Goal: Navigation & Orientation: Go to known website

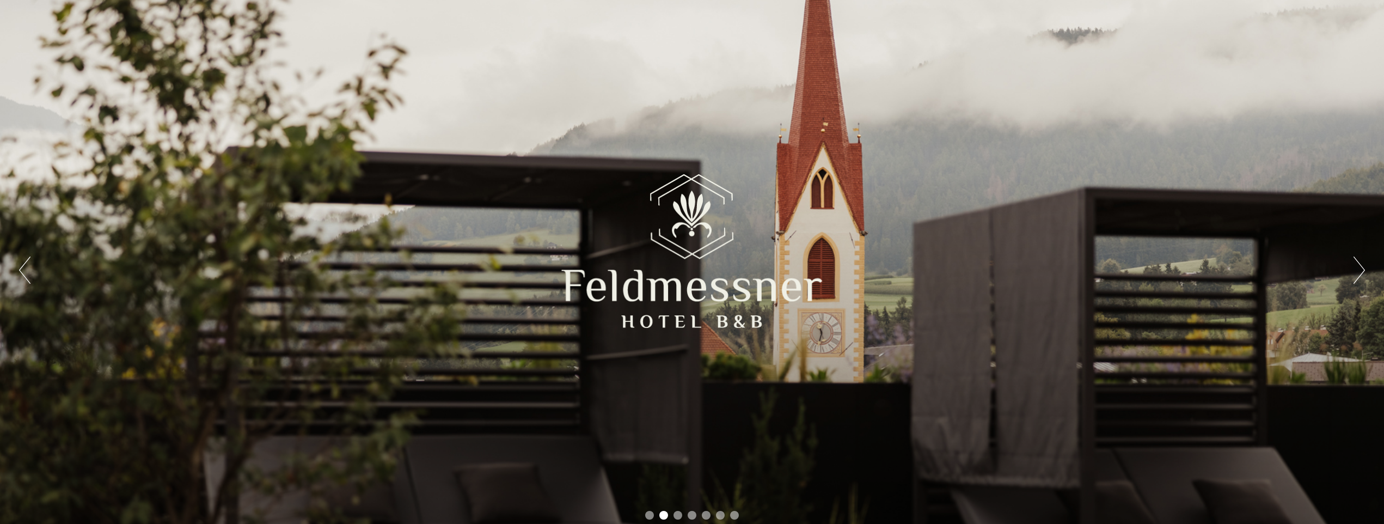
click at [1358, 273] on button "Next" at bounding box center [1358, 269] width 11 height 27
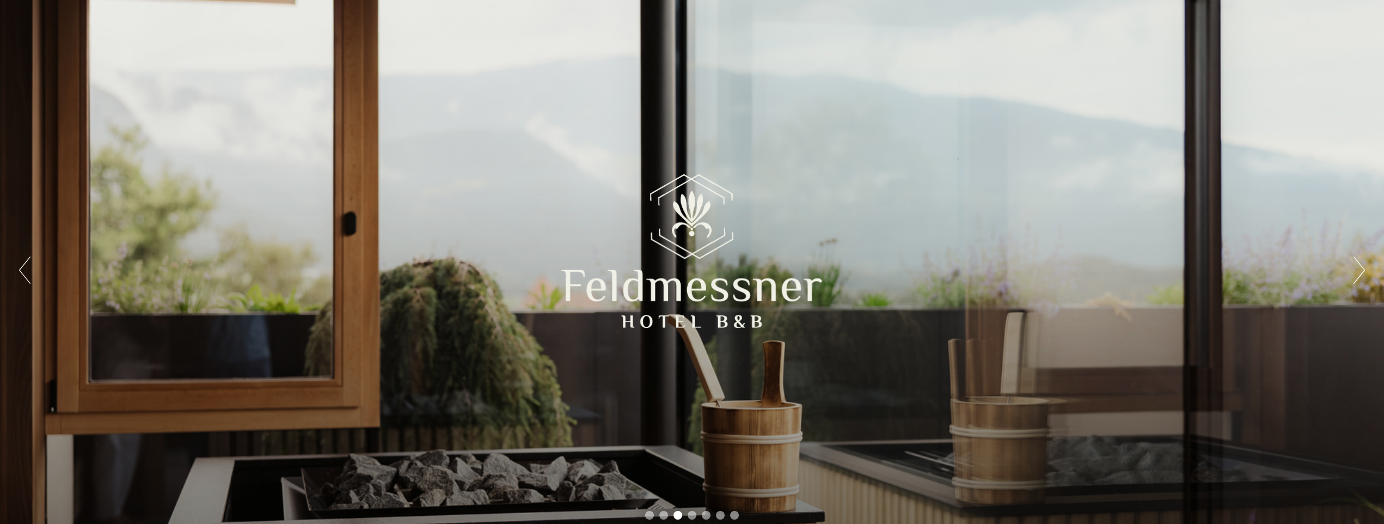
click at [1358, 273] on button "Next" at bounding box center [1358, 269] width 11 height 27
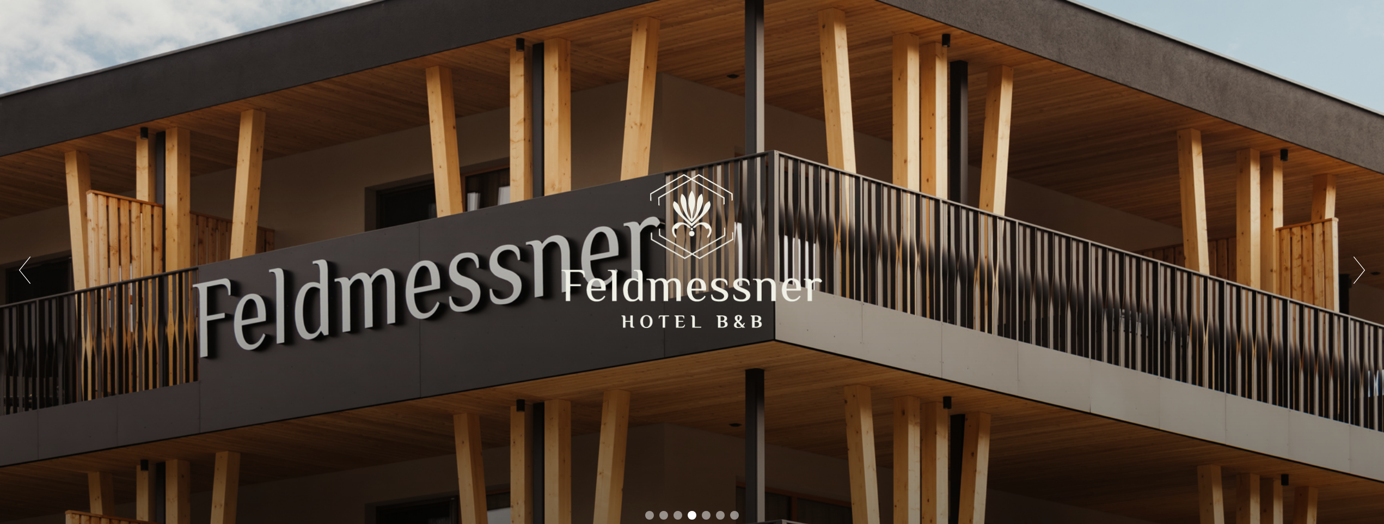
click at [1358, 273] on button "Next" at bounding box center [1358, 269] width 11 height 27
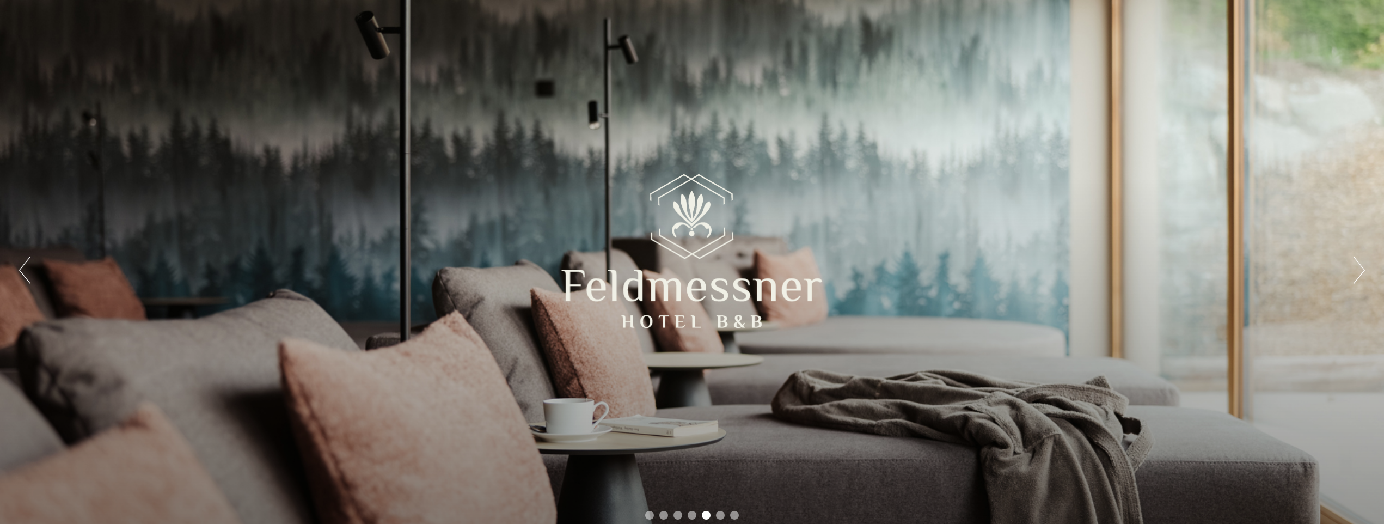
click at [1358, 273] on button "Next" at bounding box center [1358, 269] width 11 height 27
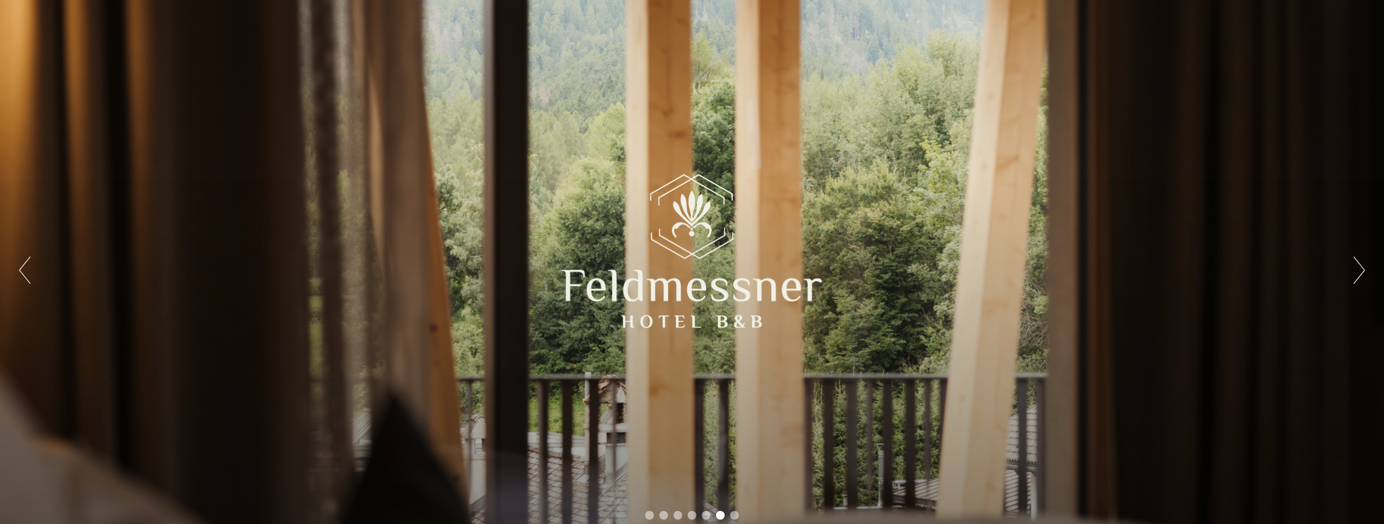
click at [1358, 273] on button "Next" at bounding box center [1358, 269] width 11 height 27
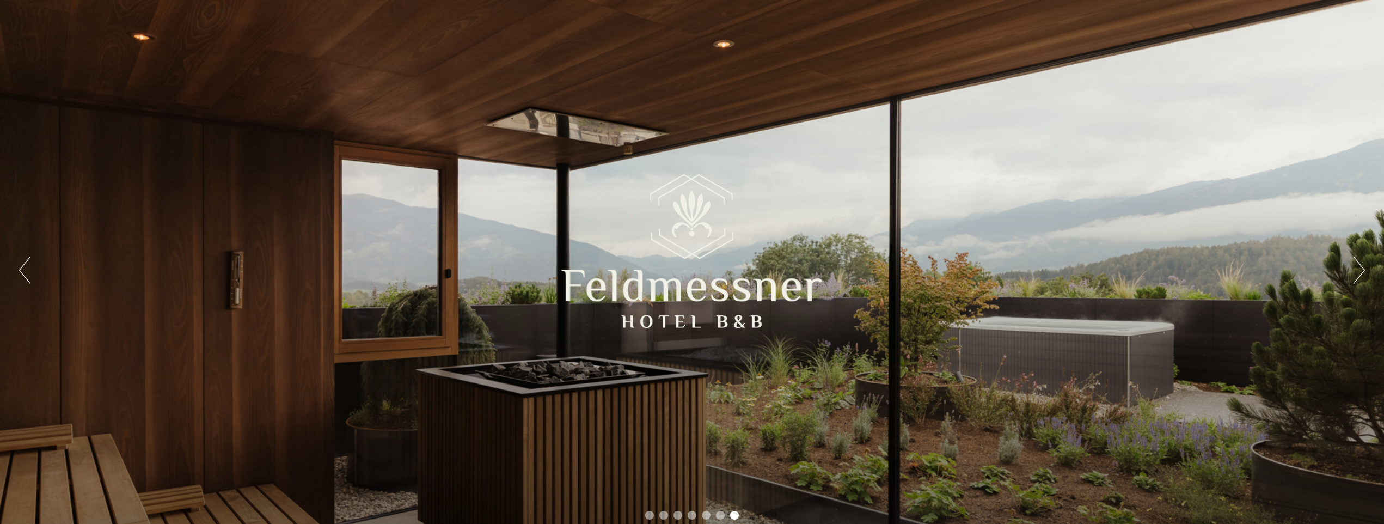
click at [1358, 273] on button "Next" at bounding box center [1358, 269] width 11 height 27
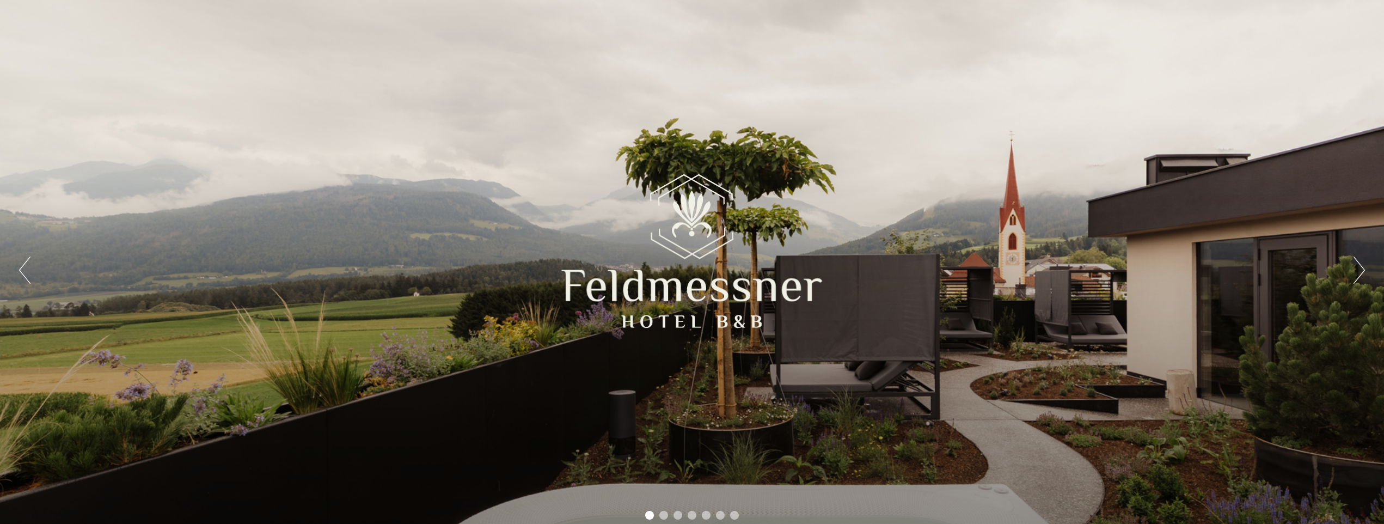
click at [1358, 273] on button "Next" at bounding box center [1358, 269] width 11 height 27
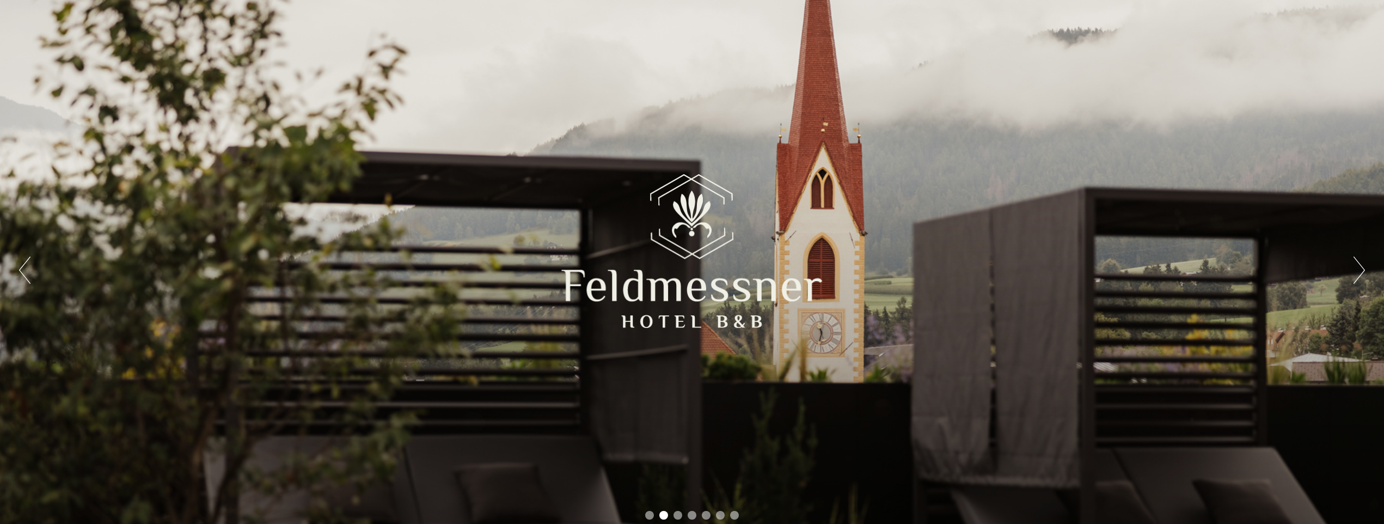
click at [1358, 273] on button "Next" at bounding box center [1358, 269] width 11 height 27
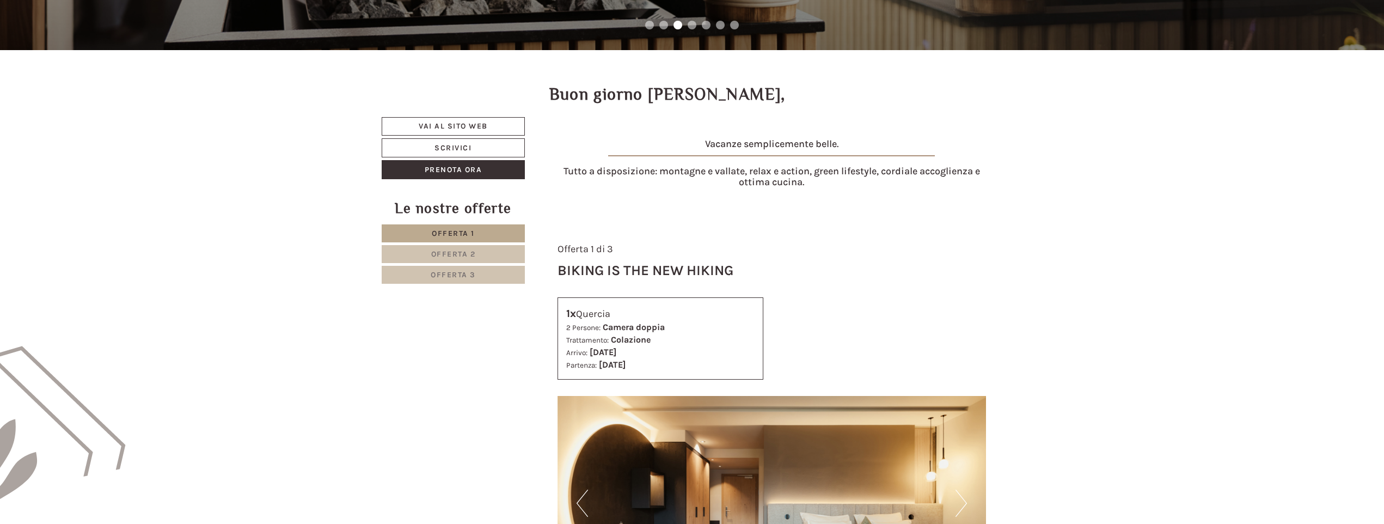
scroll to position [544, 0]
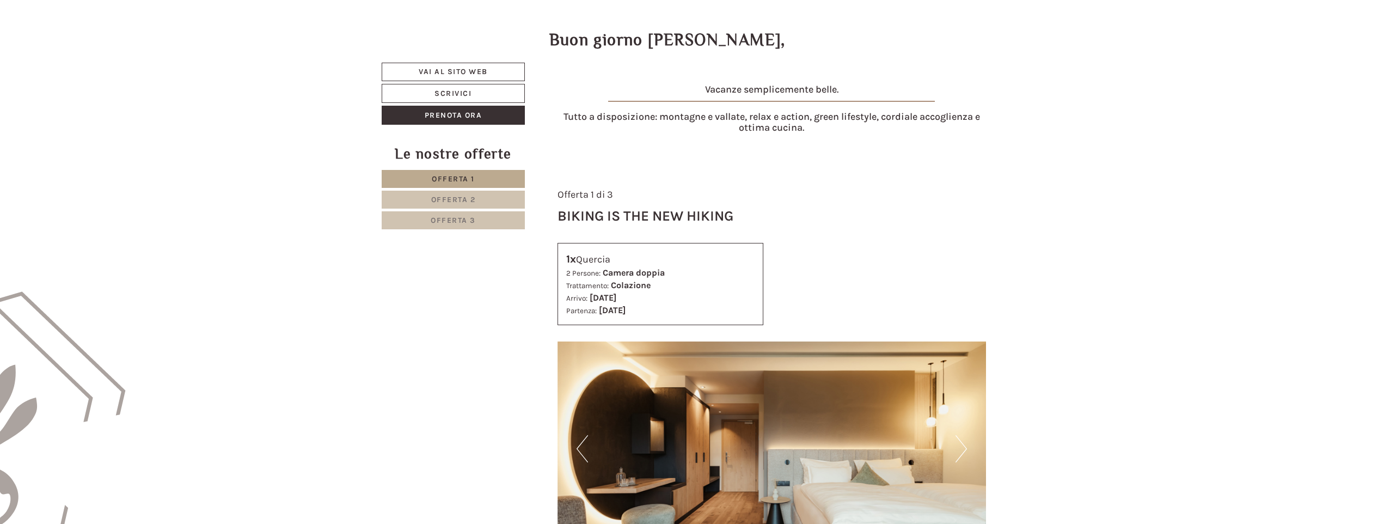
click at [461, 204] on span "Offerta 2" at bounding box center [453, 199] width 45 height 9
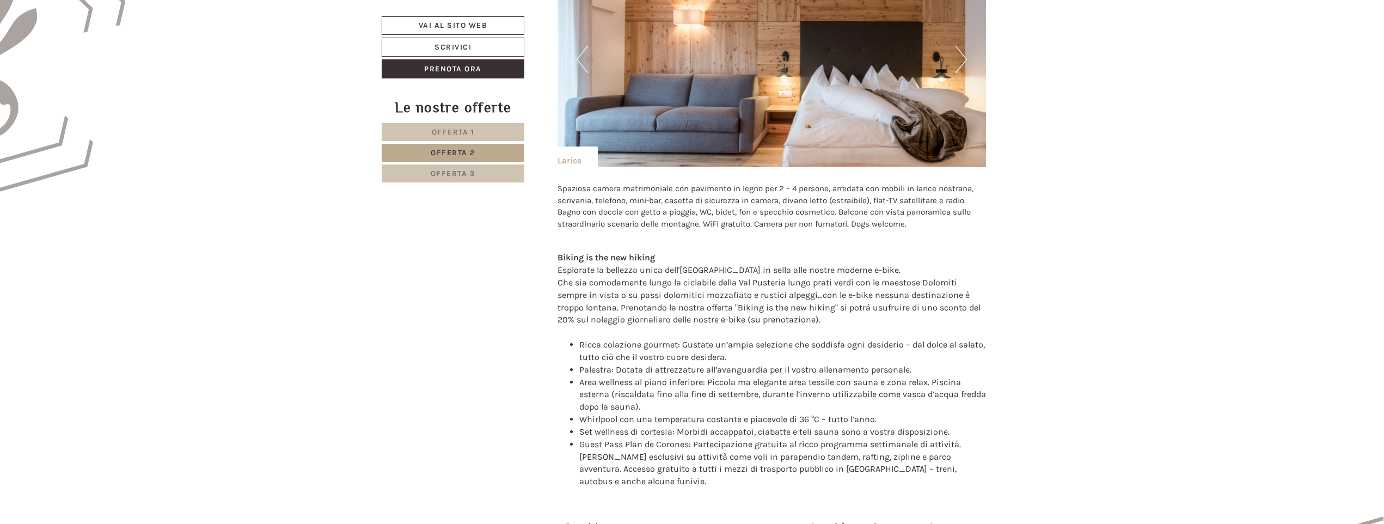
scroll to position [1206, 0]
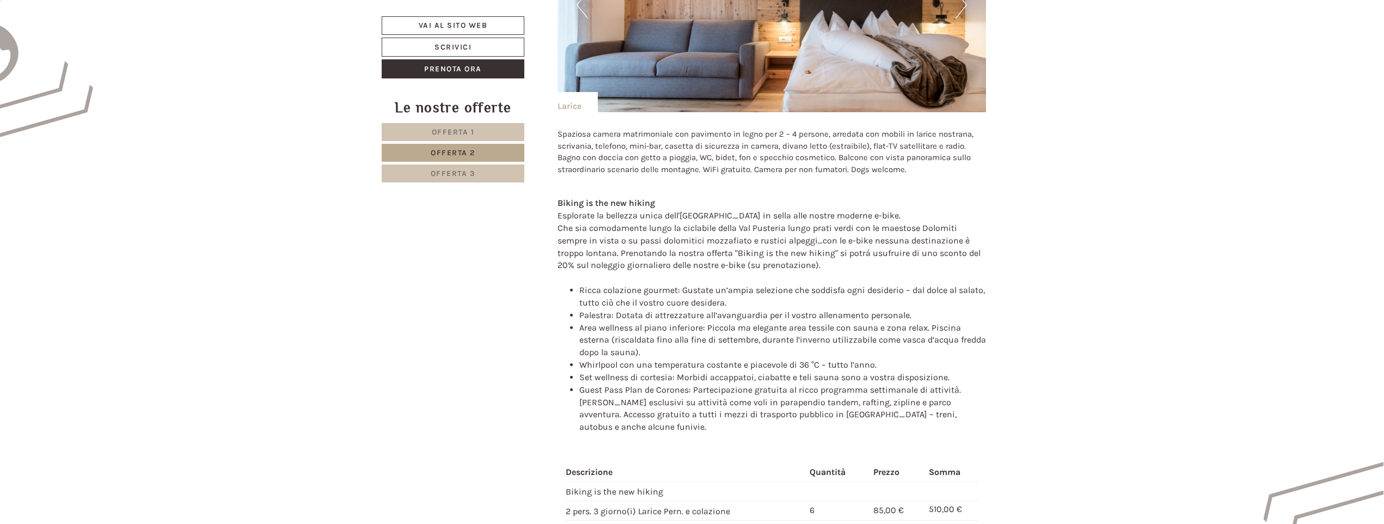
click at [461, 174] on span "Offerta 3" at bounding box center [453, 173] width 45 height 9
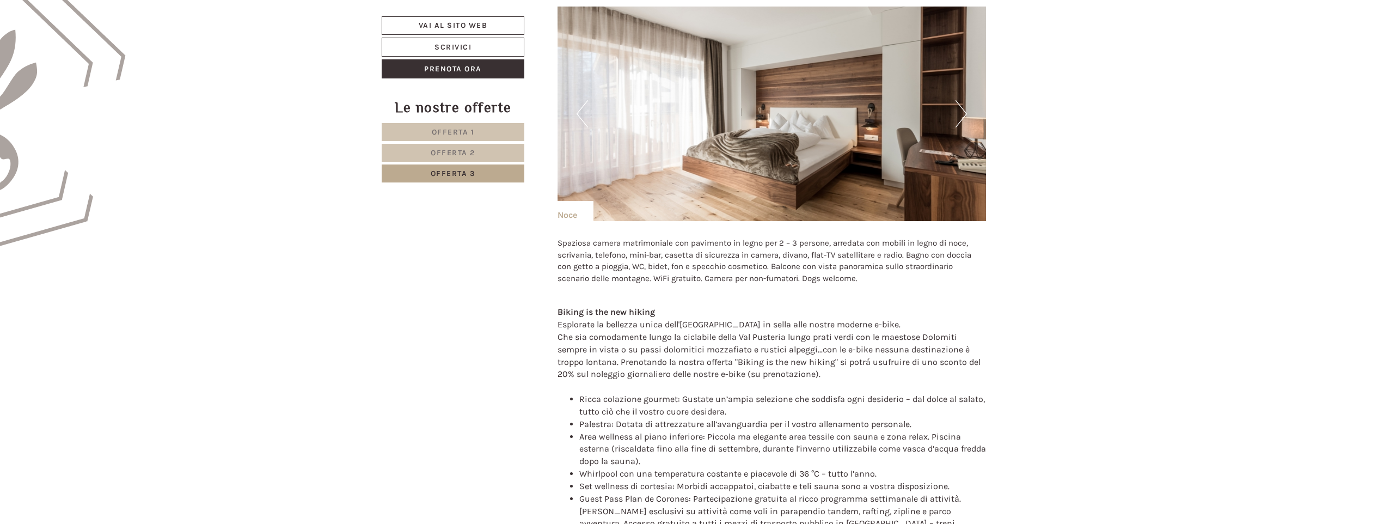
scroll to position [1043, 0]
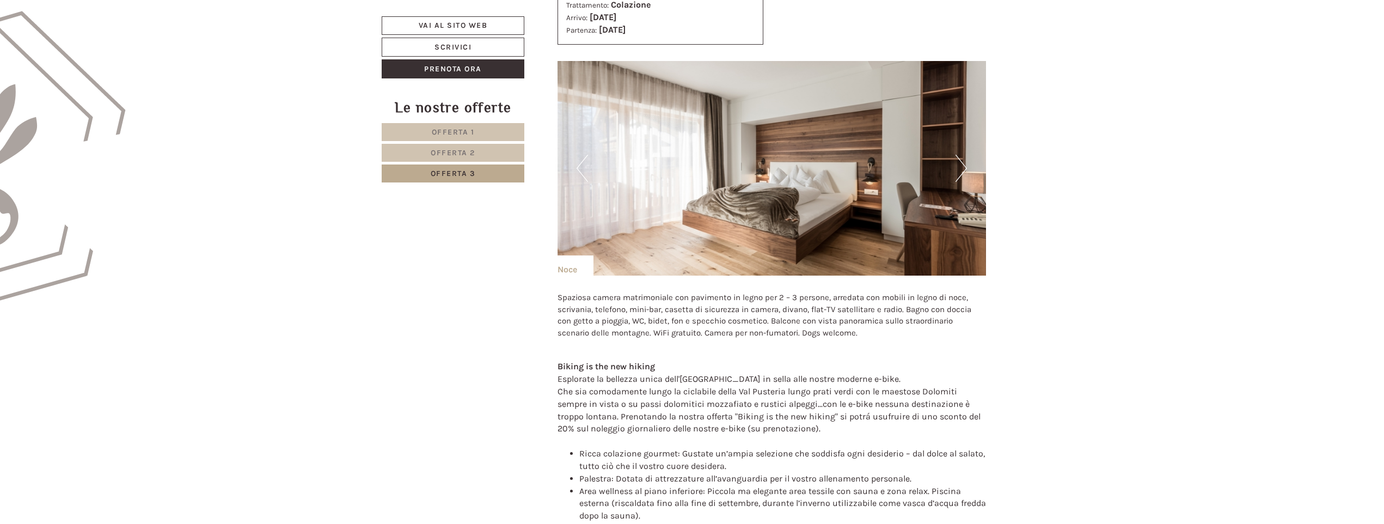
click at [414, 128] on link "Offerta 1" at bounding box center [453, 132] width 143 height 18
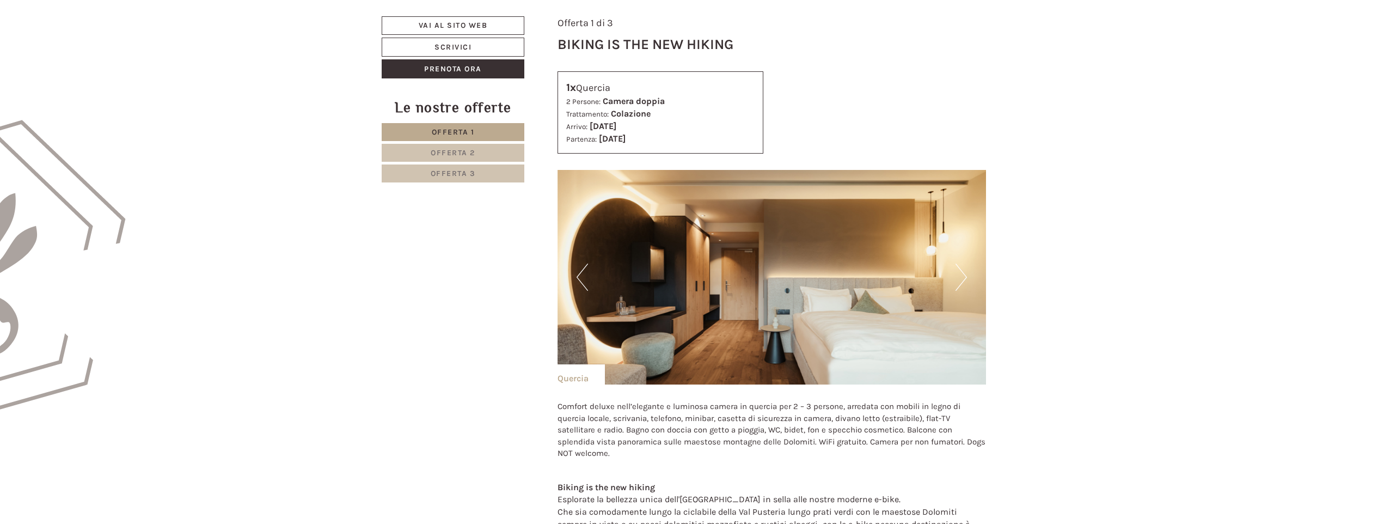
click at [958, 279] on button "Next" at bounding box center [960, 276] width 11 height 27
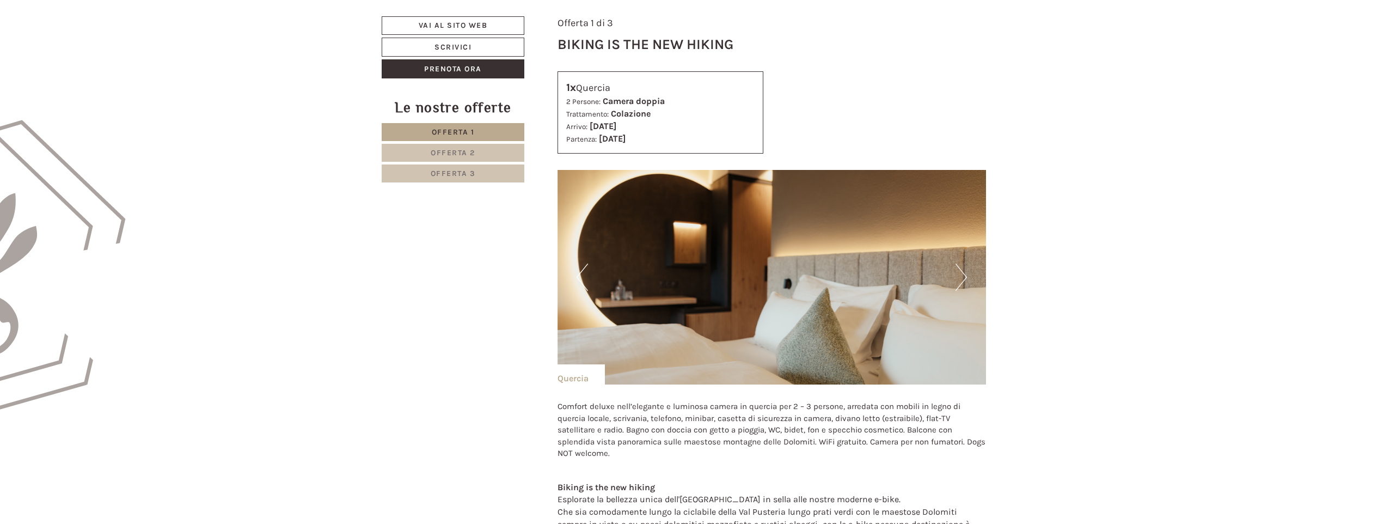
click at [962, 277] on button "Next" at bounding box center [960, 276] width 11 height 27
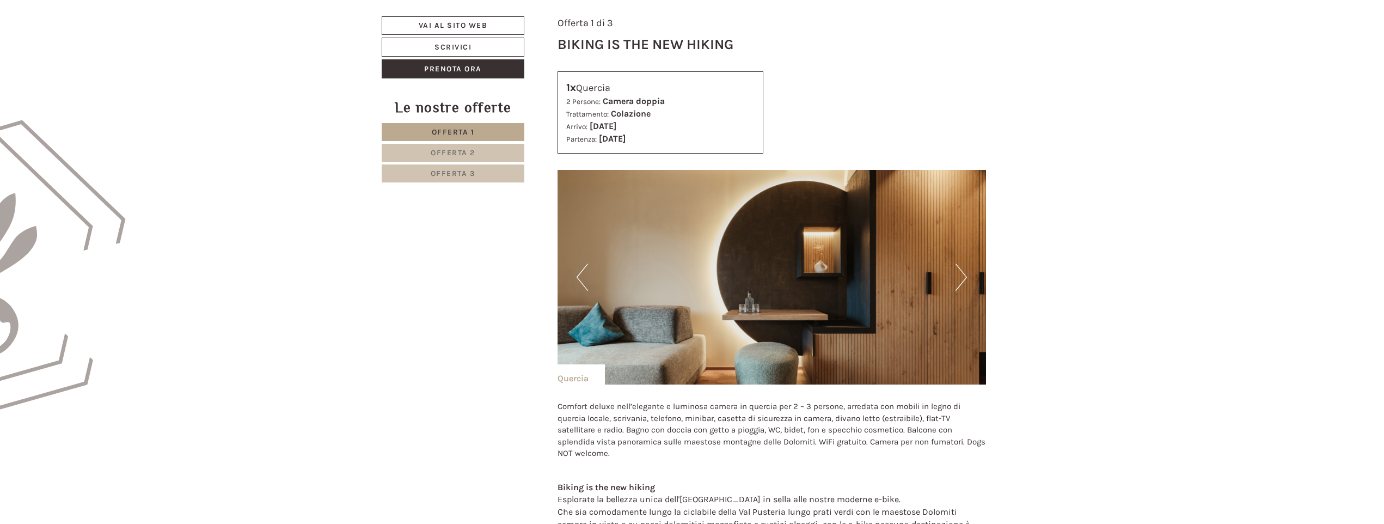
click at [962, 277] on button "Next" at bounding box center [960, 276] width 11 height 27
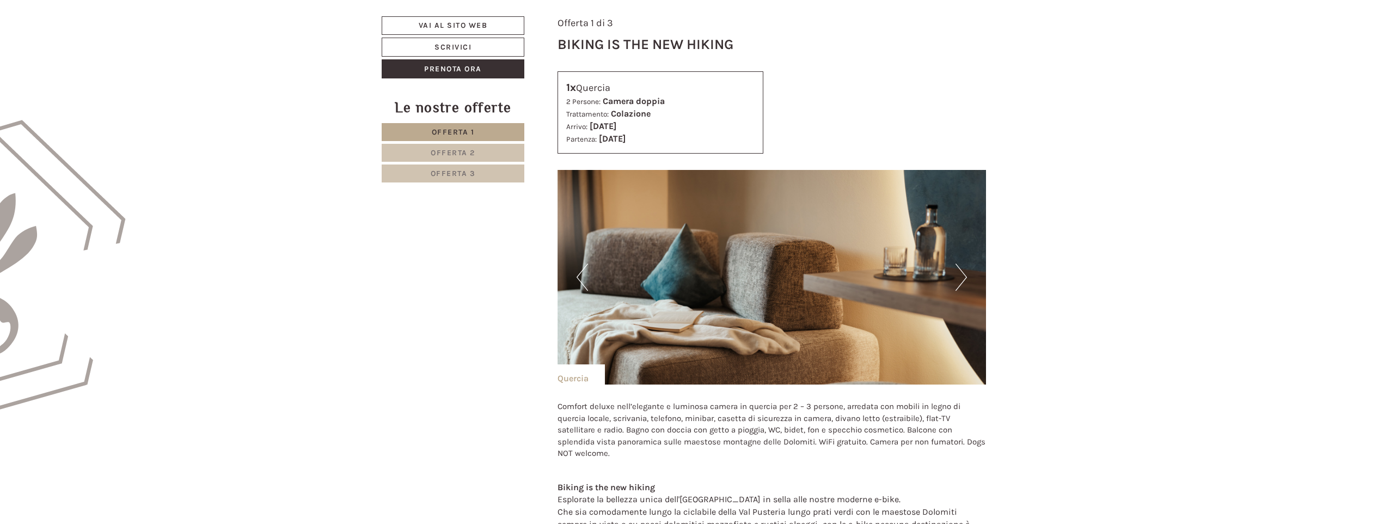
click at [962, 277] on button "Next" at bounding box center [960, 276] width 11 height 27
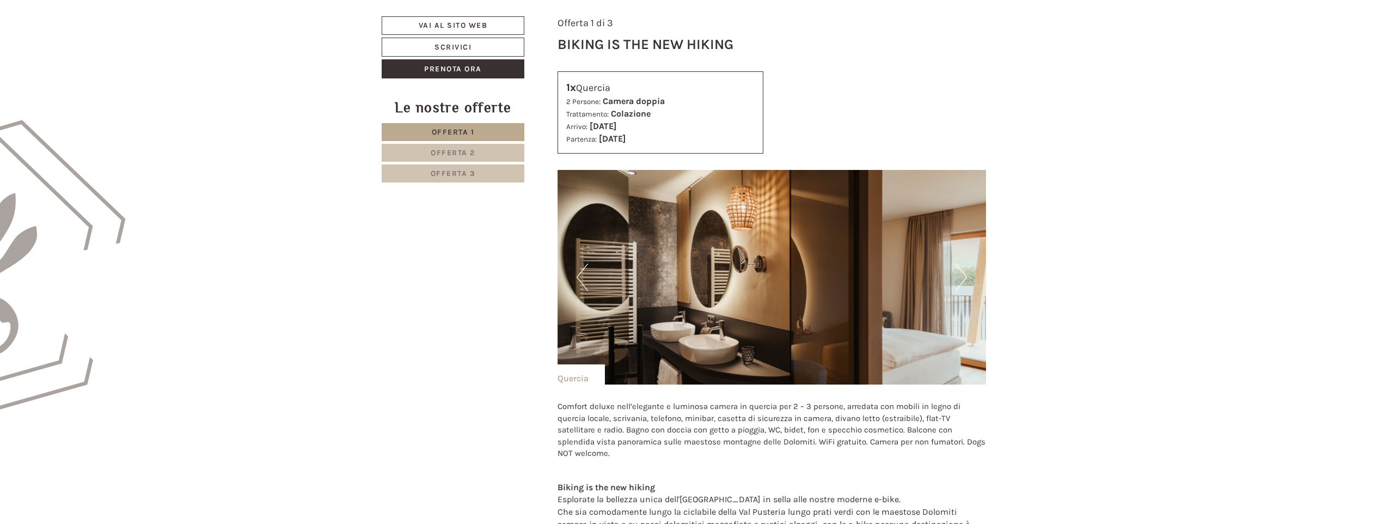
click at [962, 277] on button "Next" at bounding box center [960, 276] width 11 height 27
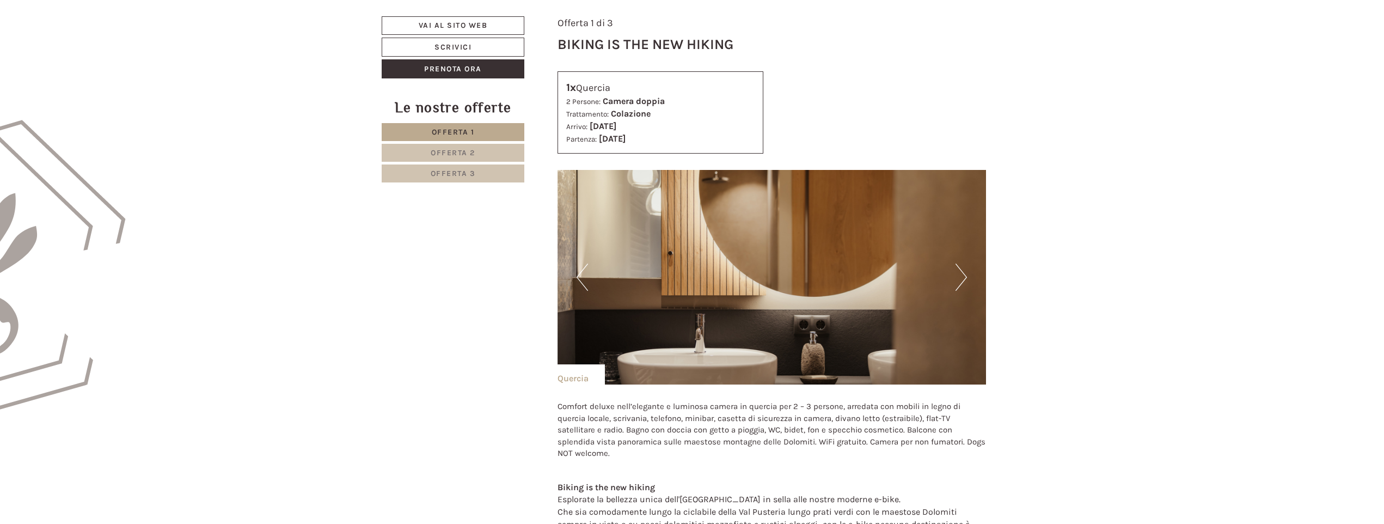
click at [962, 277] on button "Next" at bounding box center [960, 276] width 11 height 27
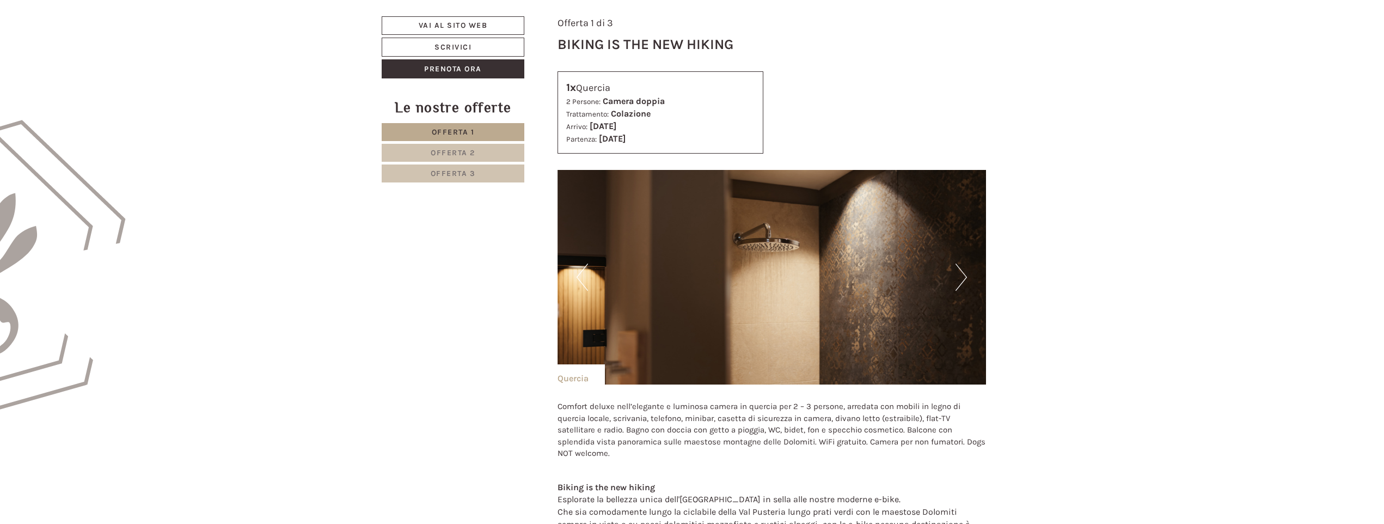
click at [962, 277] on button "Next" at bounding box center [960, 276] width 11 height 27
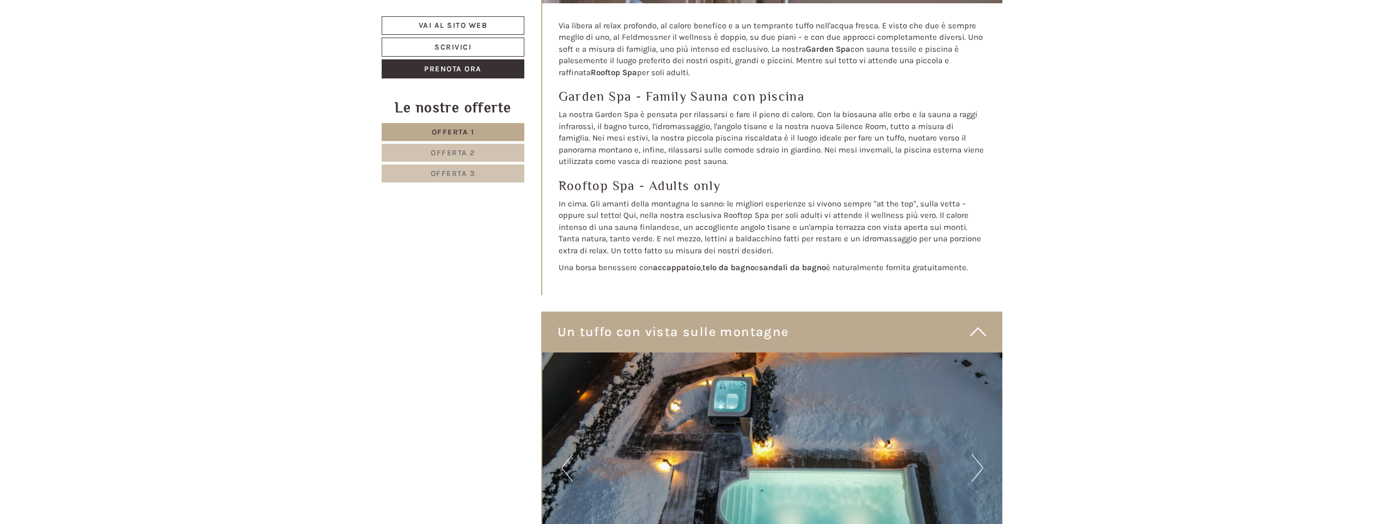
scroll to position [3220, 0]
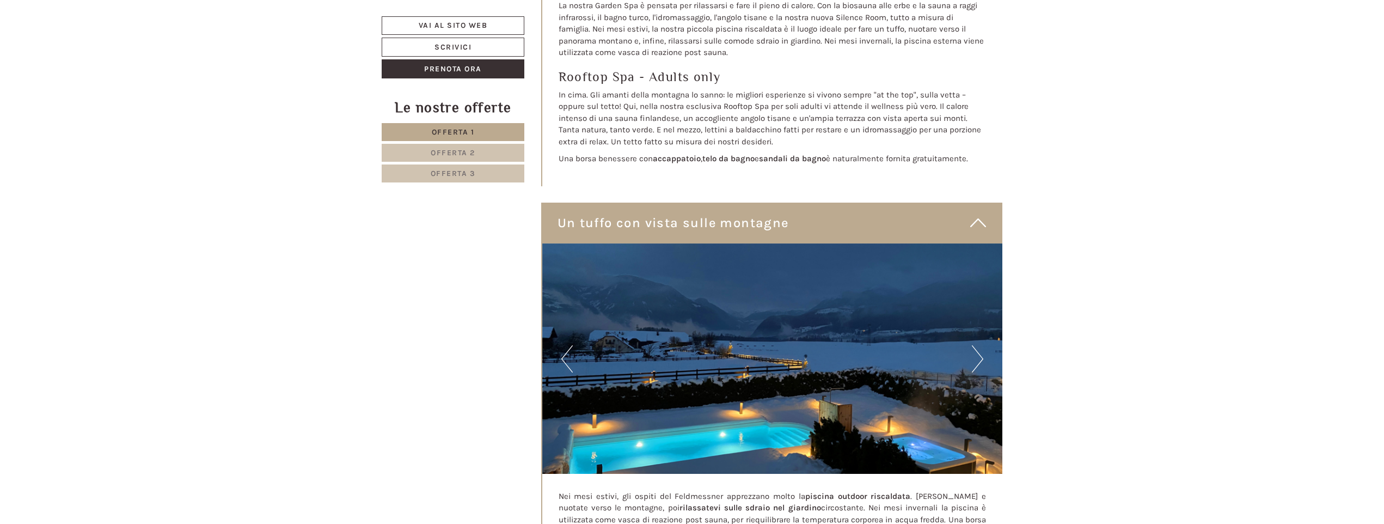
click at [979, 345] on button "Next" at bounding box center [977, 358] width 11 height 27
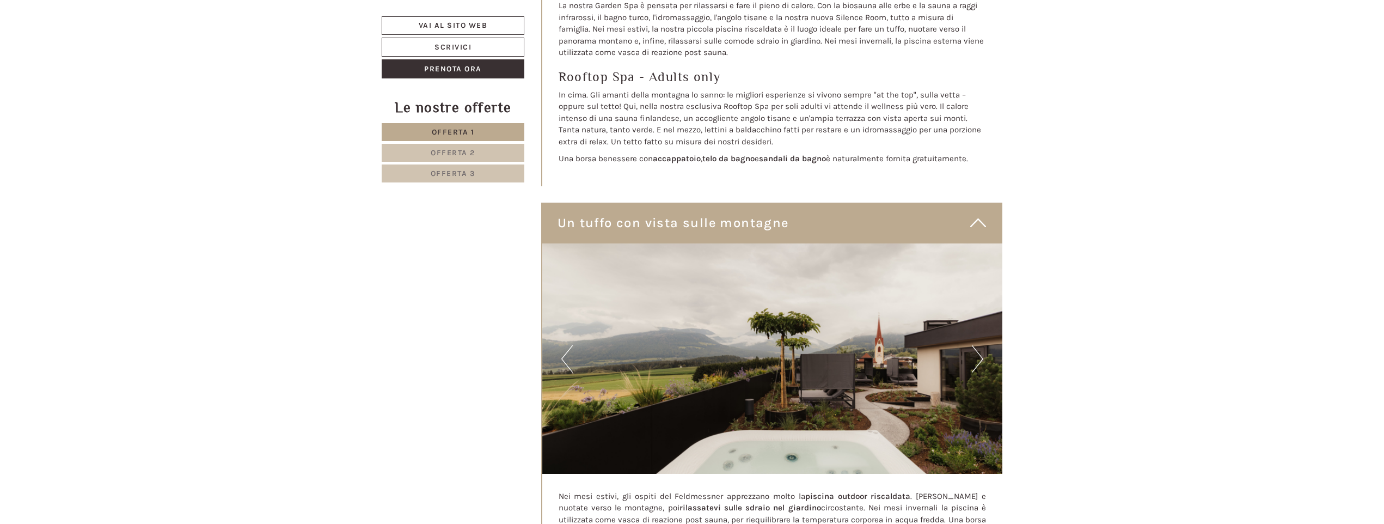
click at [976, 345] on button "Next" at bounding box center [977, 358] width 11 height 27
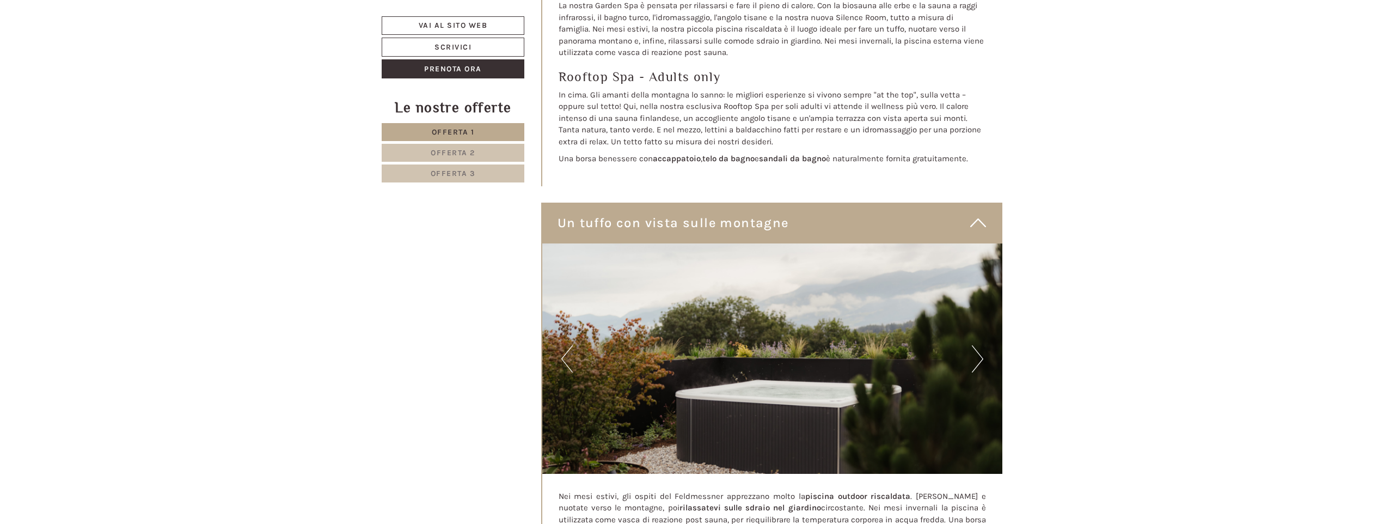
click at [976, 345] on button "Next" at bounding box center [977, 358] width 11 height 27
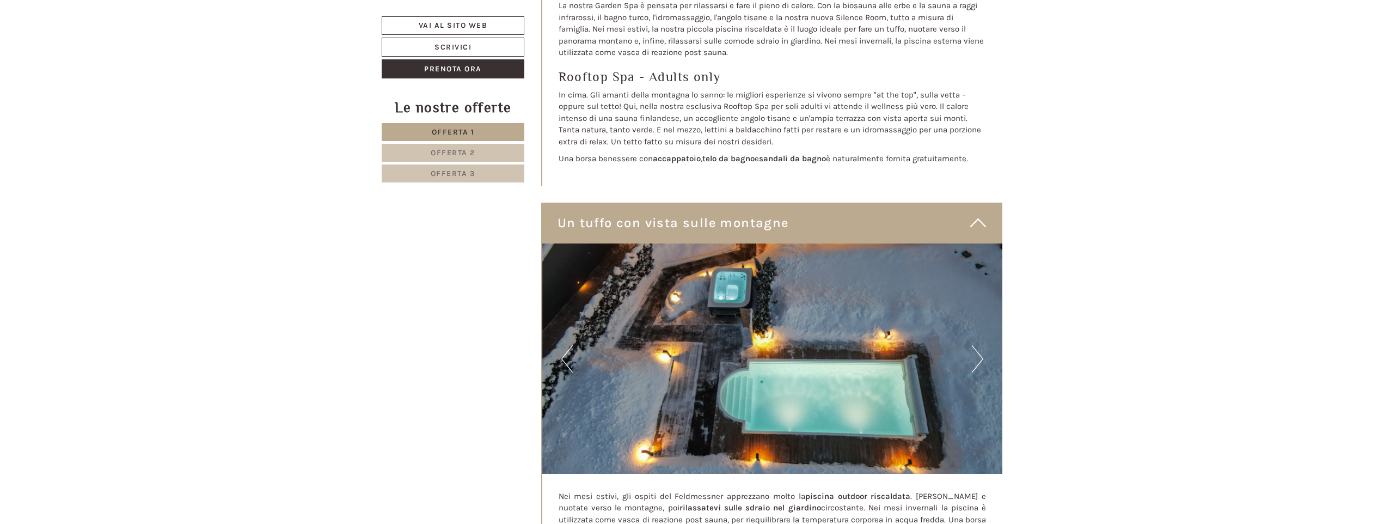
click at [976, 345] on button "Next" at bounding box center [977, 358] width 11 height 27
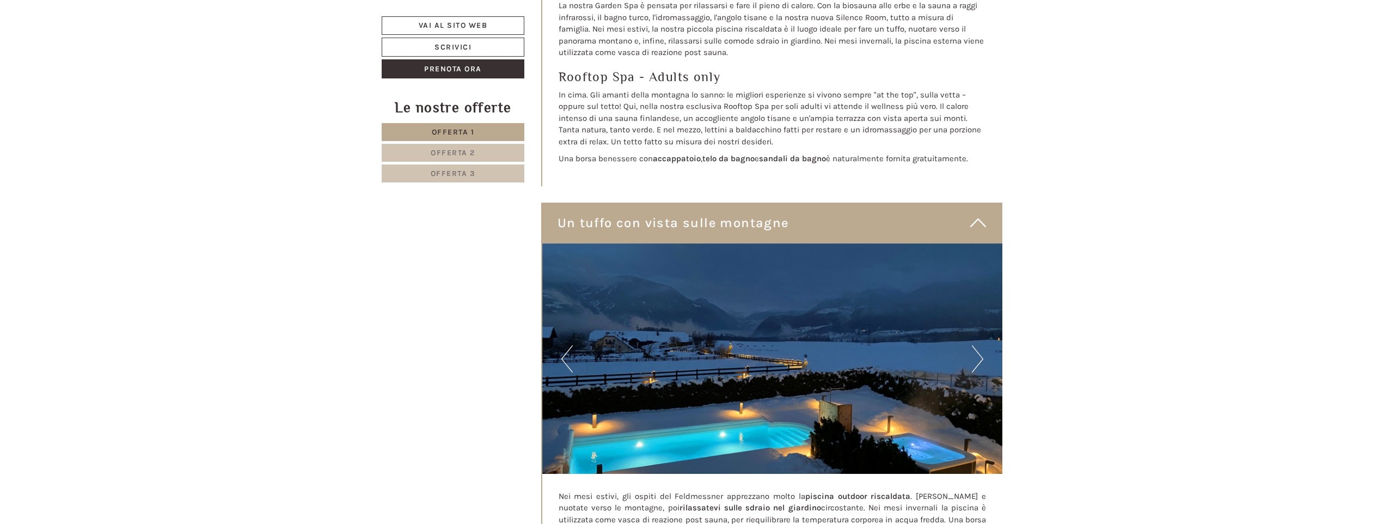
click at [976, 345] on button "Next" at bounding box center [977, 358] width 11 height 27
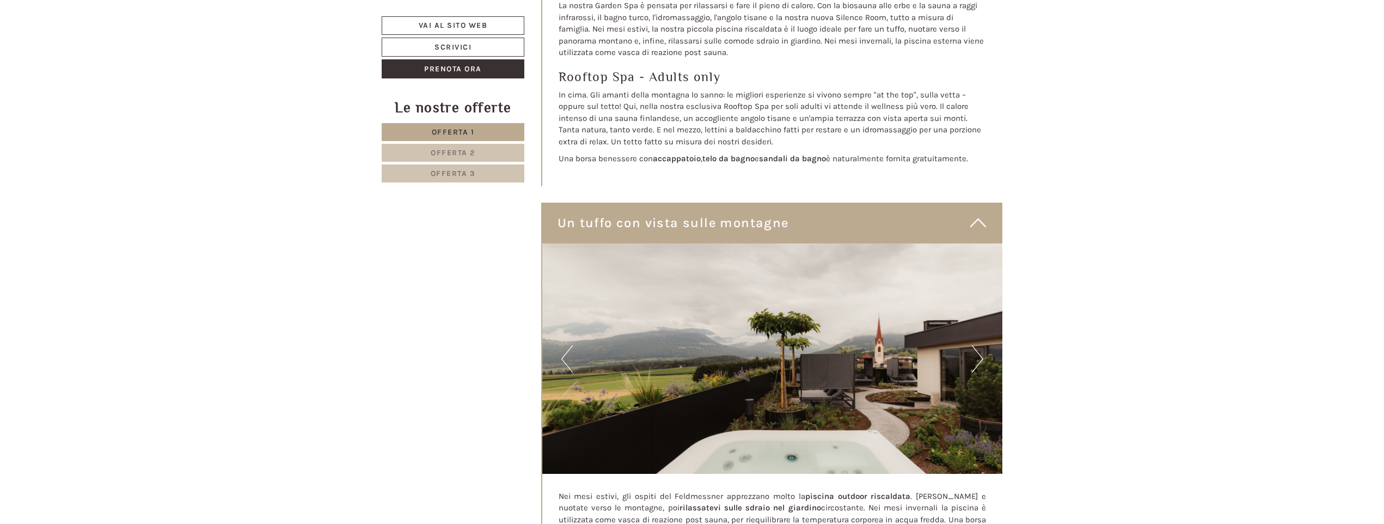
click at [976, 345] on button "Next" at bounding box center [977, 358] width 11 height 27
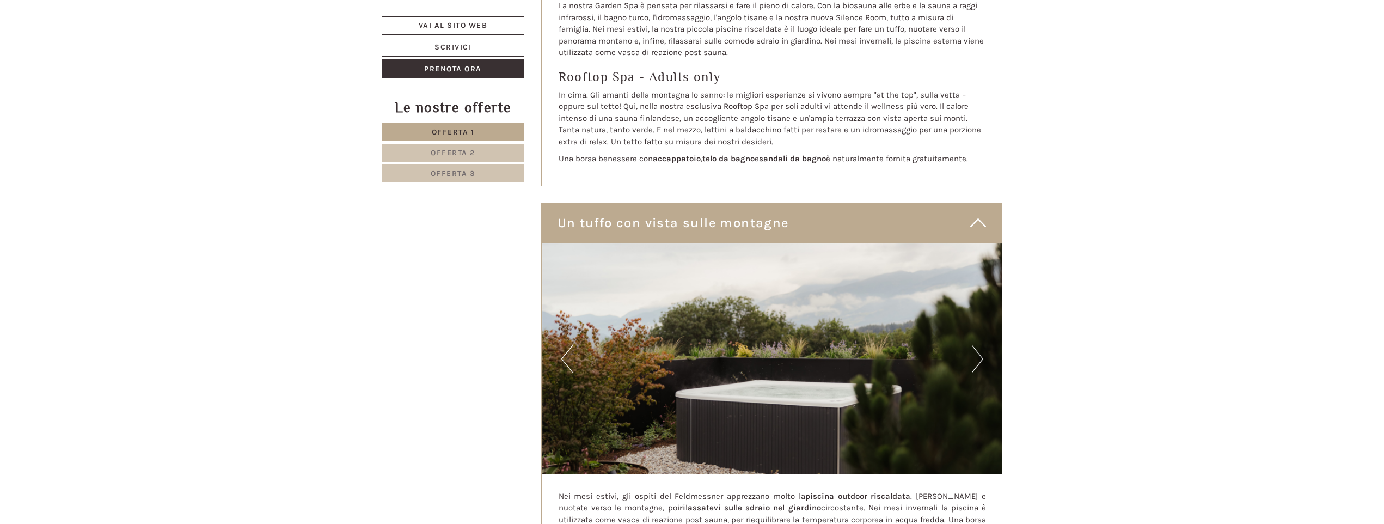
click at [976, 345] on button "Next" at bounding box center [977, 358] width 11 height 27
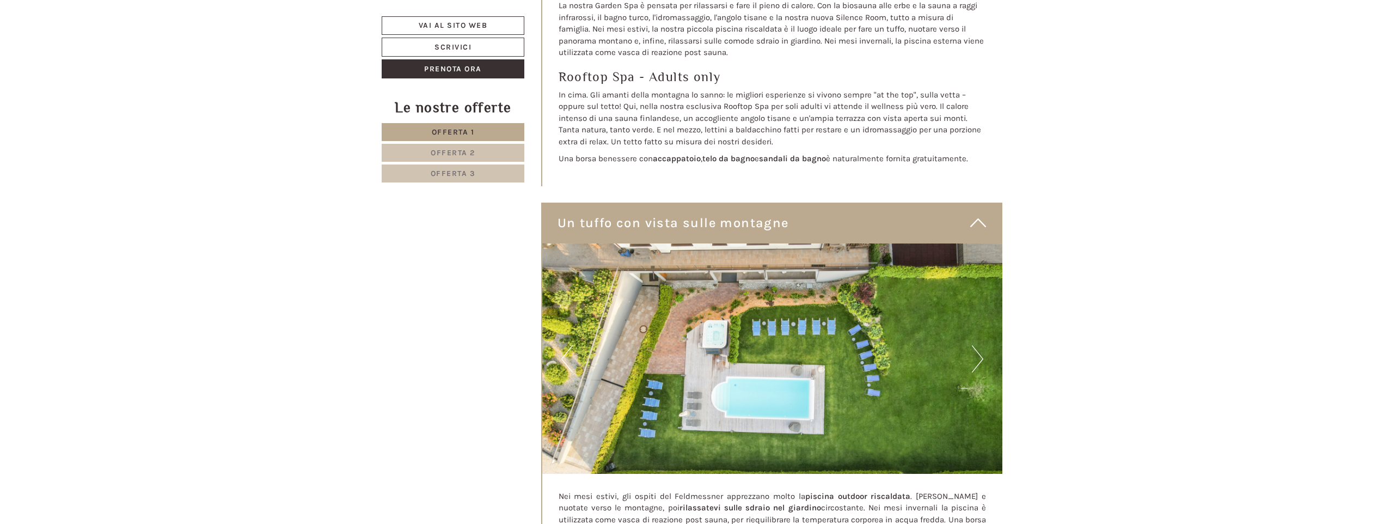
click at [977, 345] on button "Next" at bounding box center [977, 358] width 11 height 27
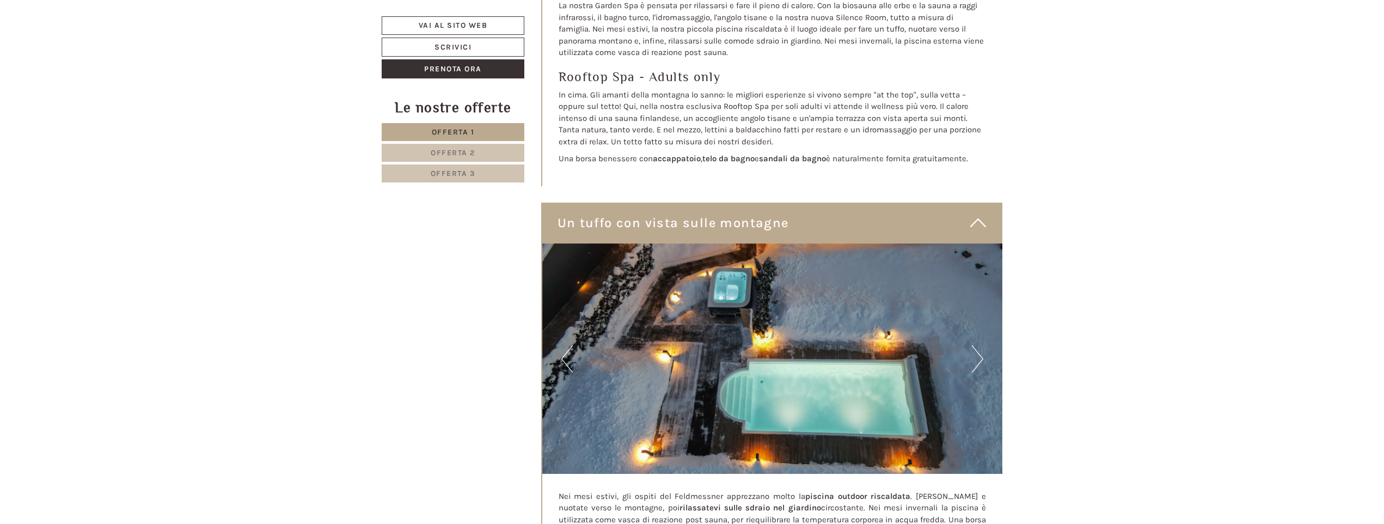
click at [566, 345] on button "Previous" at bounding box center [566, 358] width 11 height 27
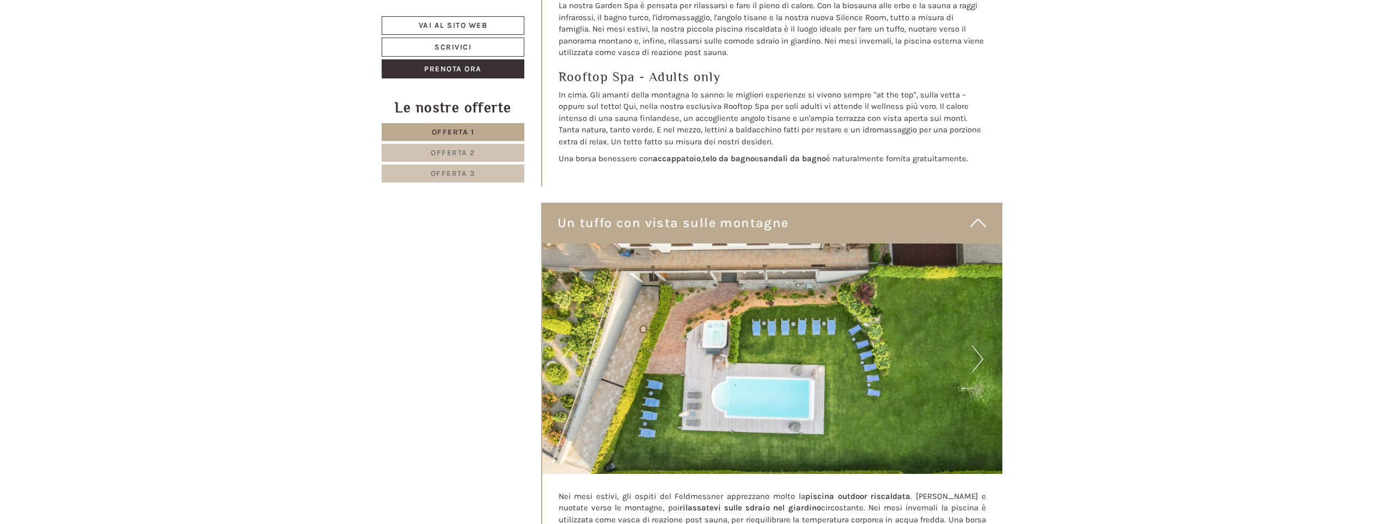
click at [978, 345] on button "Next" at bounding box center [977, 358] width 11 height 27
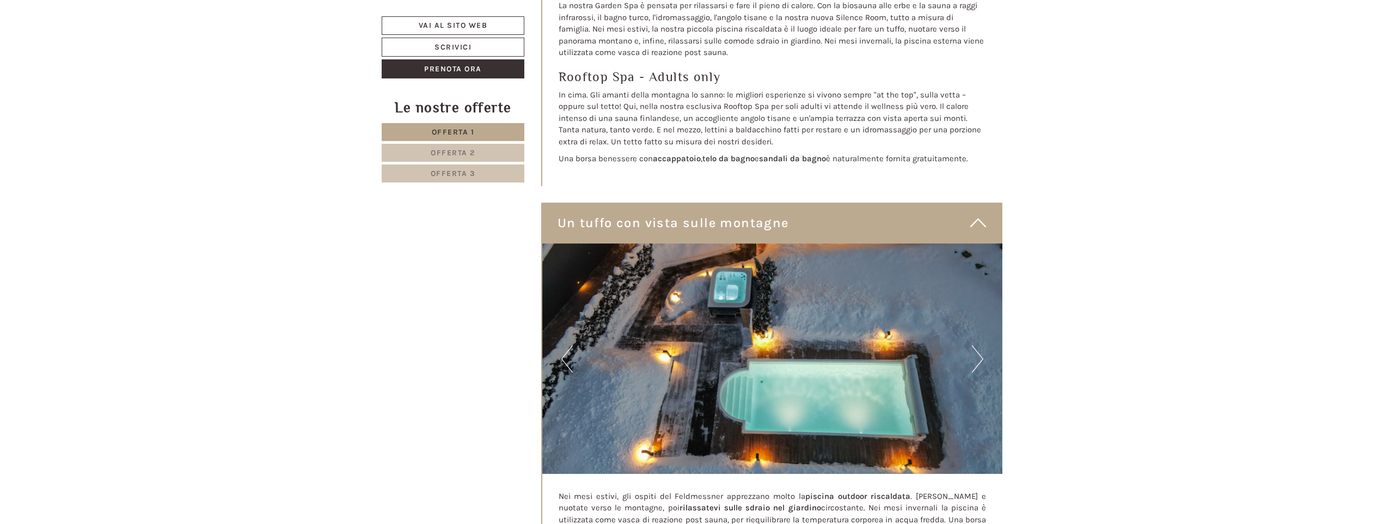
click at [978, 345] on button "Next" at bounding box center [977, 358] width 11 height 27
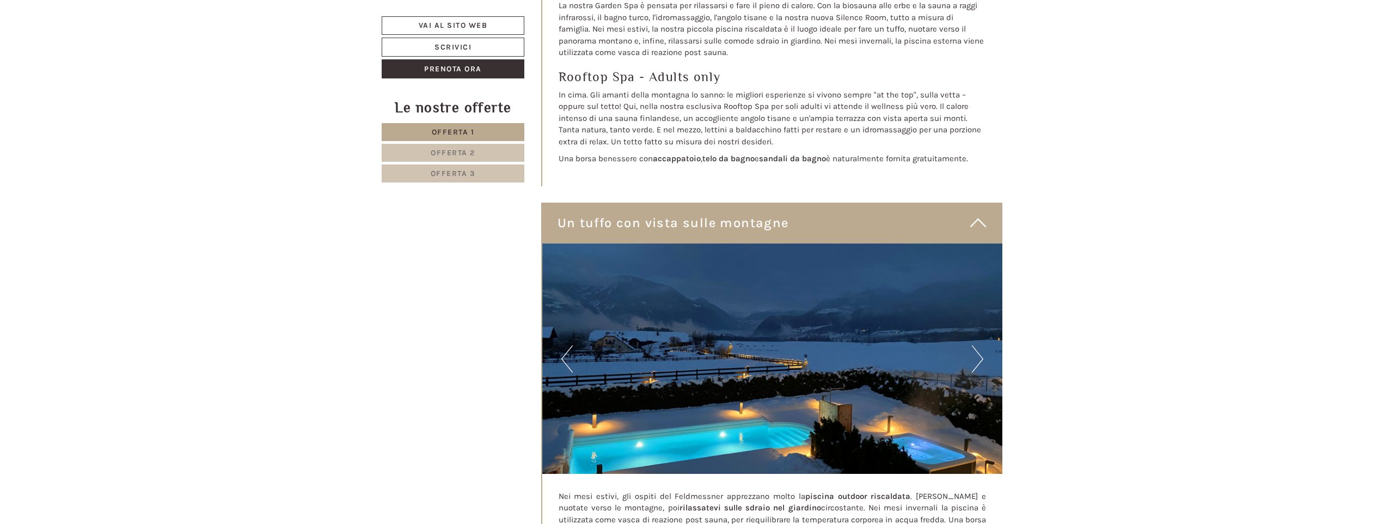
click at [978, 345] on button "Next" at bounding box center [977, 358] width 11 height 27
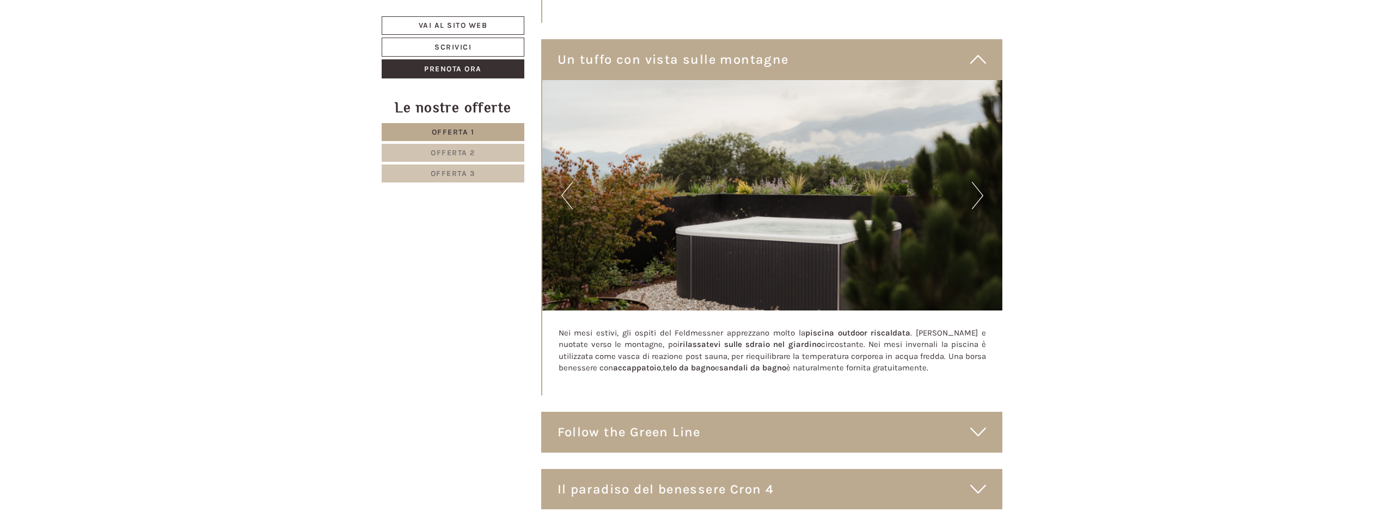
scroll to position [3492, 0]
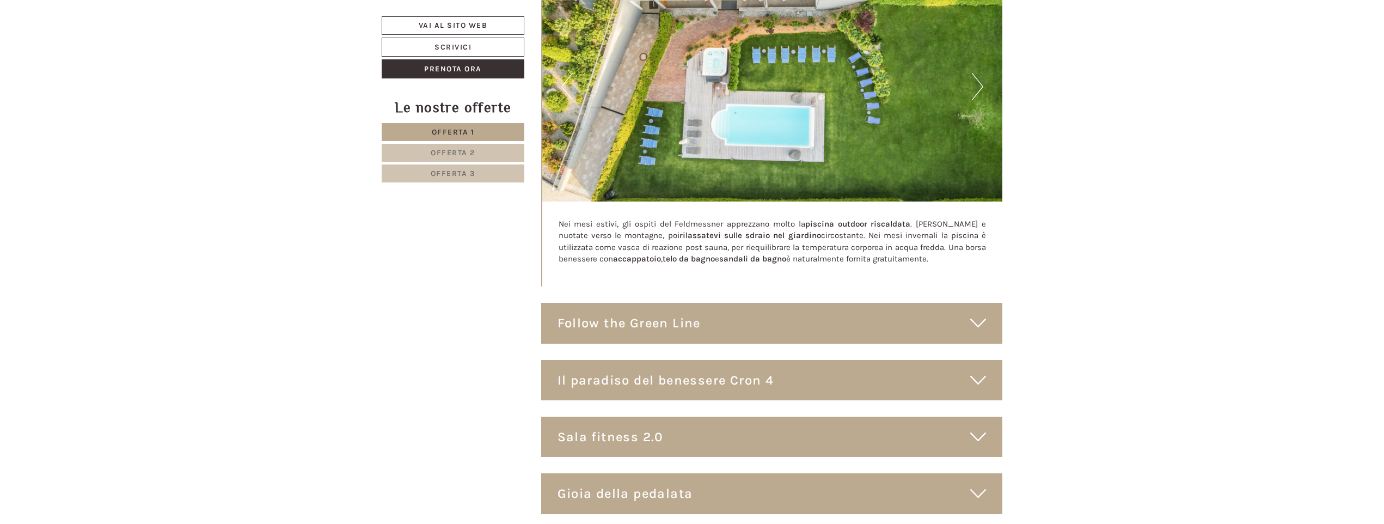
click at [976, 371] on icon at bounding box center [978, 380] width 16 height 19
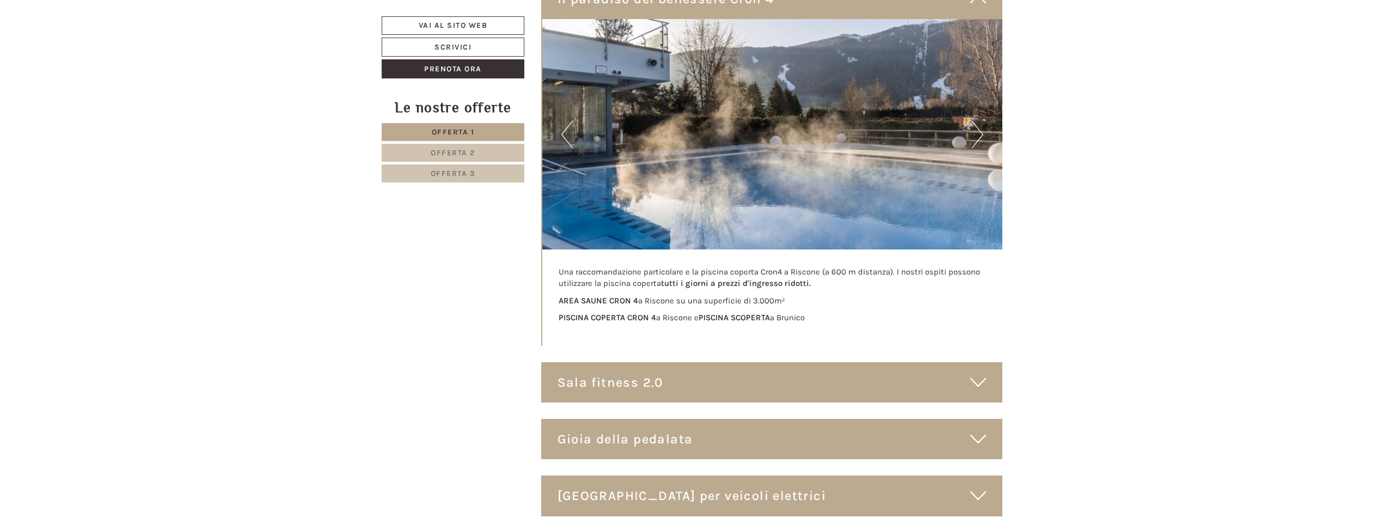
scroll to position [3928, 0]
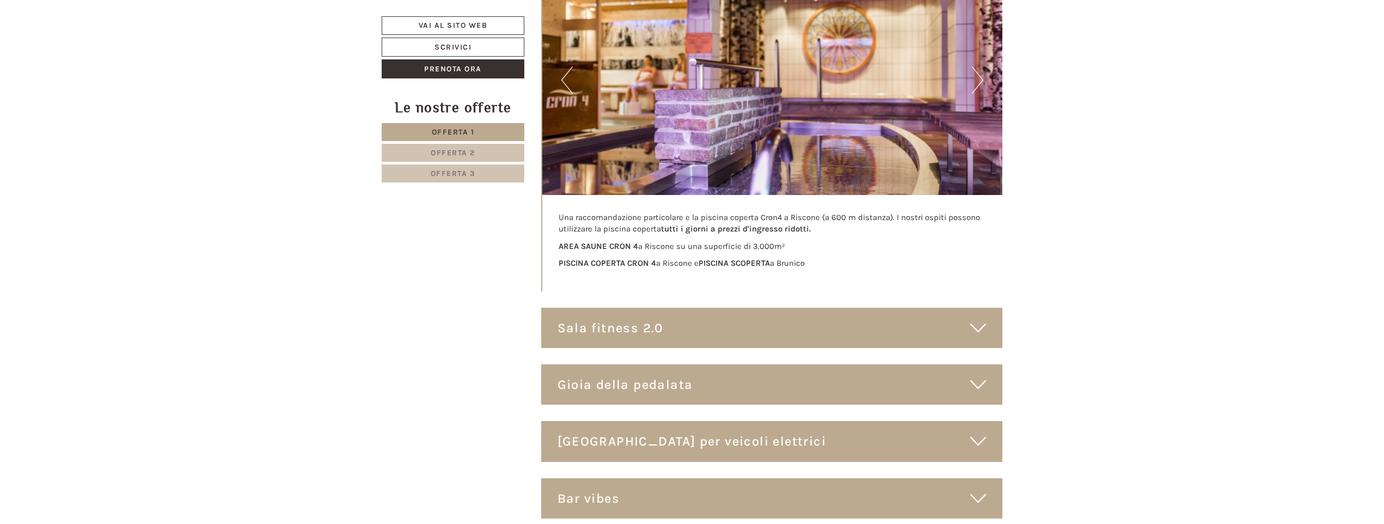
click at [977, 318] on icon at bounding box center [978, 327] width 16 height 19
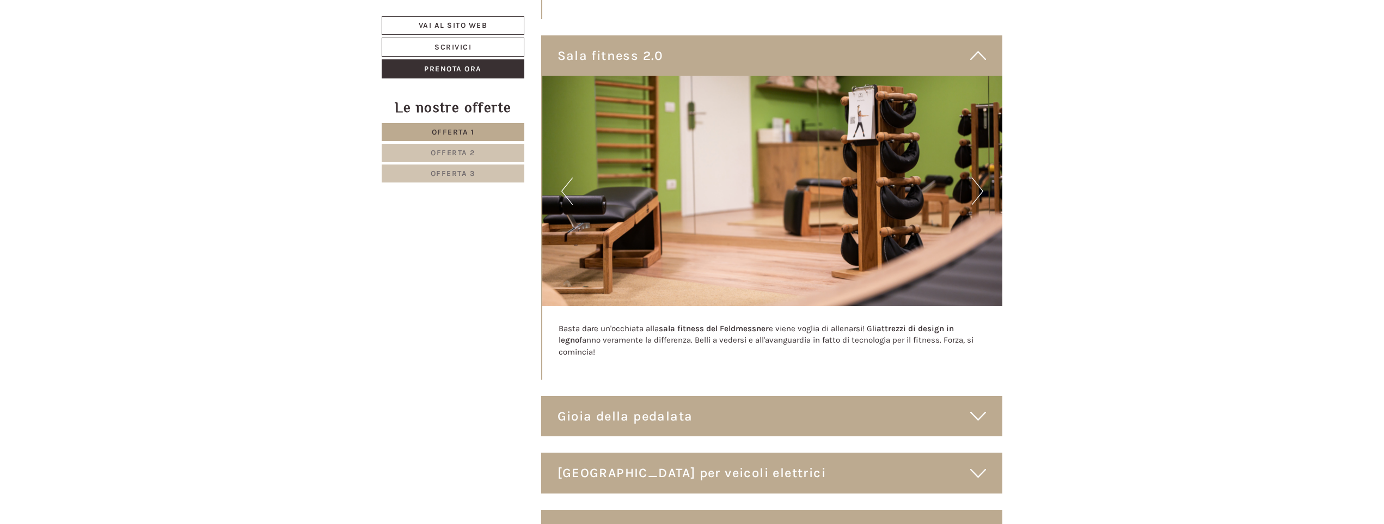
scroll to position [4309, 0]
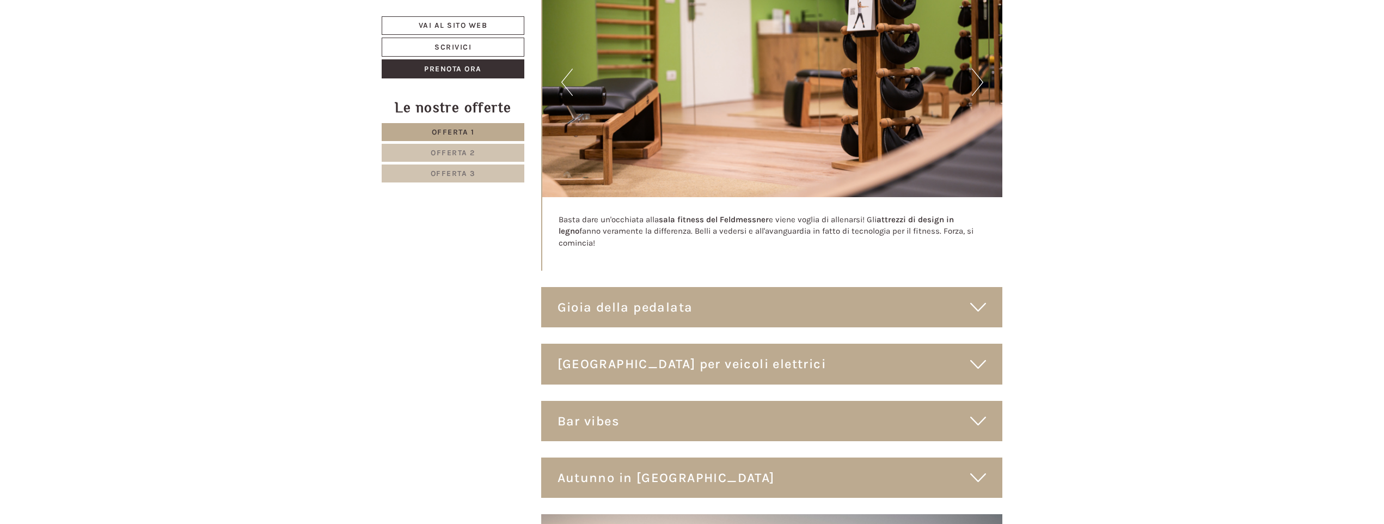
click at [986, 287] on div "Gioia della pedalata" at bounding box center [772, 307] width 462 height 40
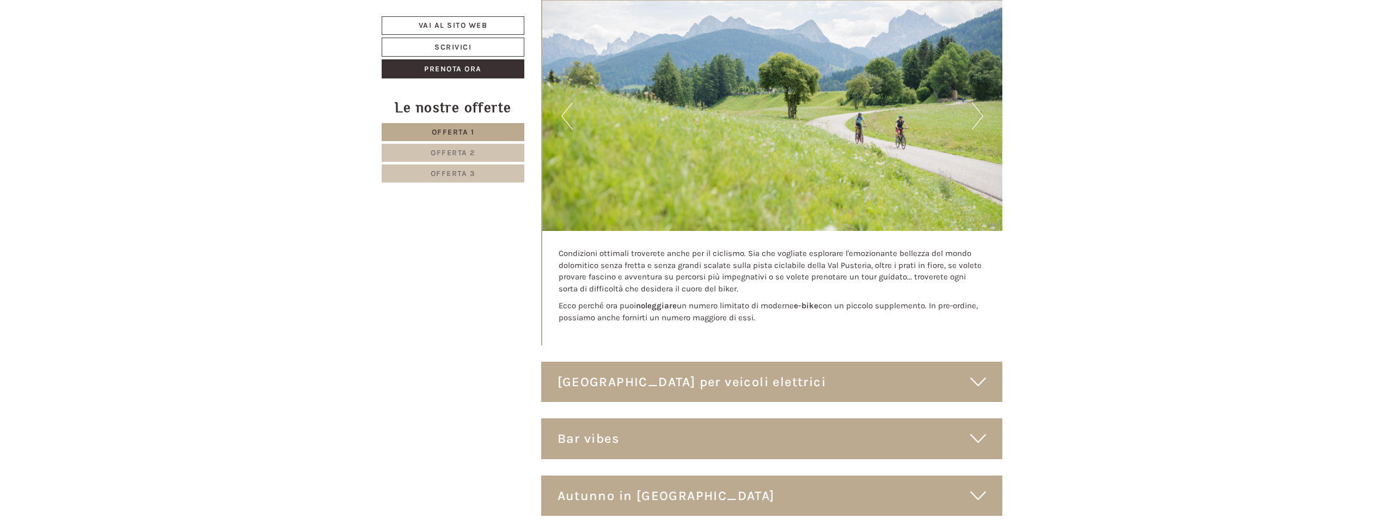
scroll to position [4745, 0]
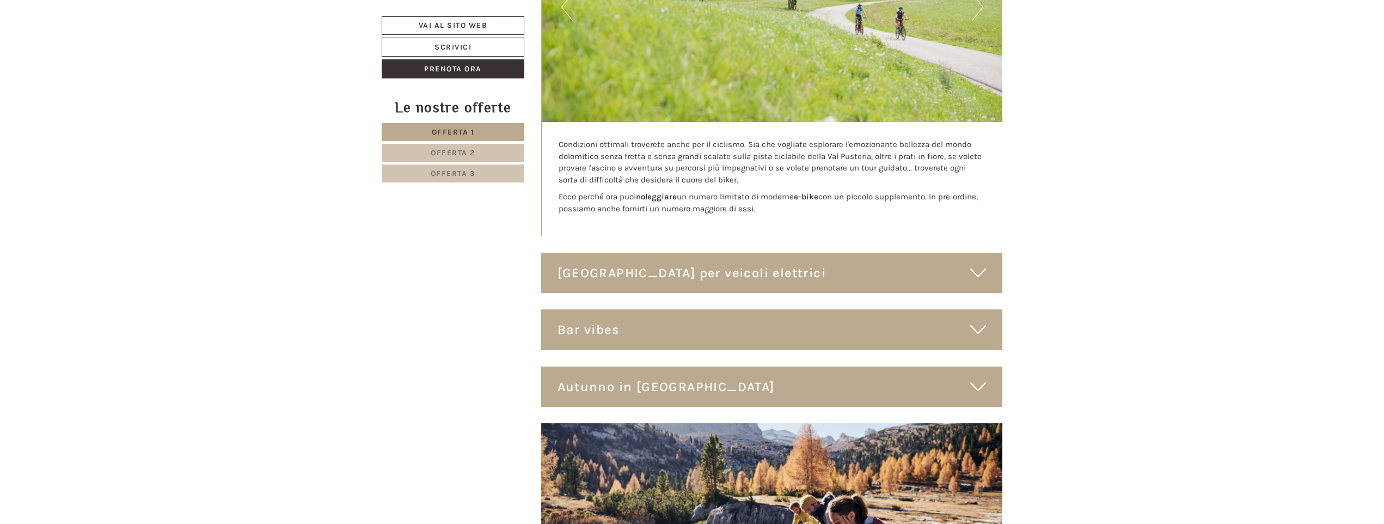
click at [976, 263] on icon at bounding box center [978, 272] width 16 height 19
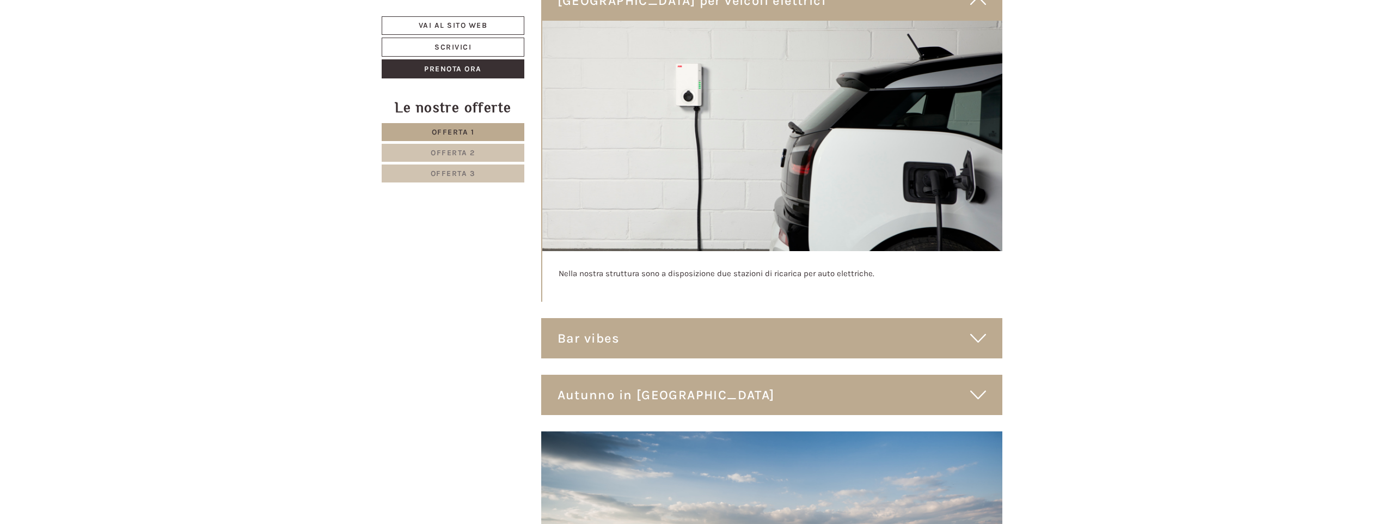
scroll to position [5126, 0]
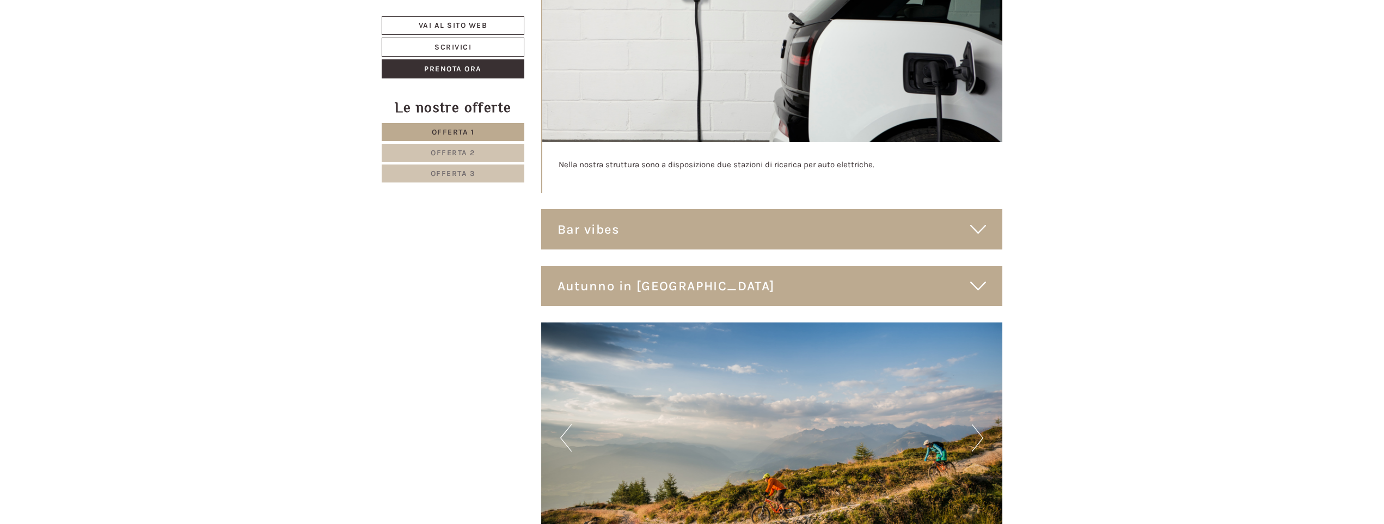
click at [977, 220] on icon at bounding box center [978, 229] width 16 height 19
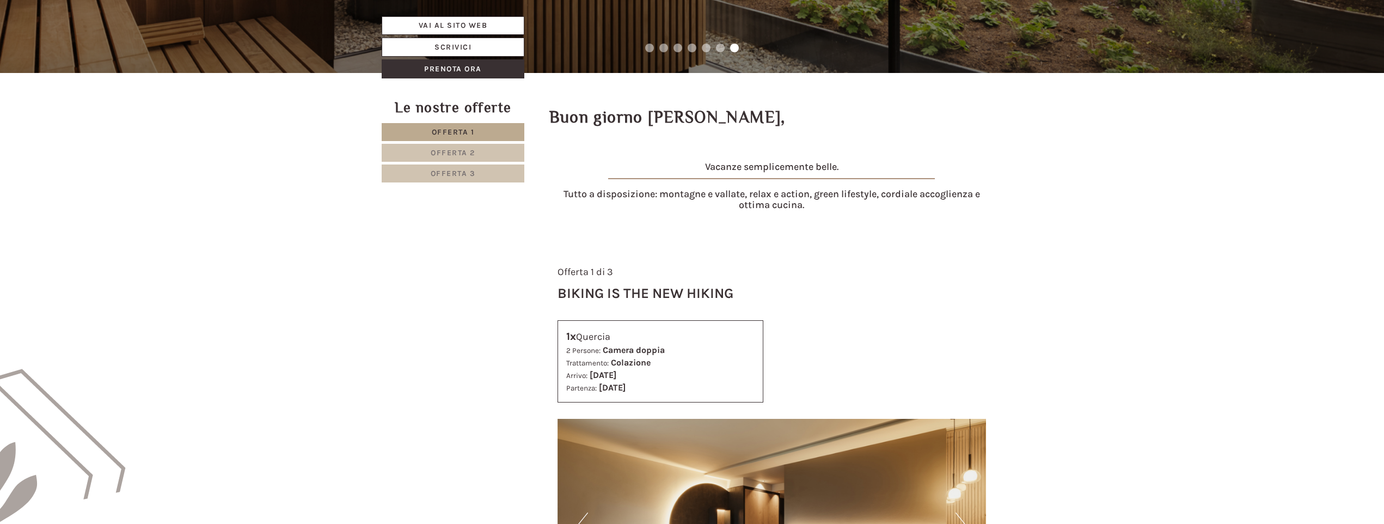
scroll to position [739, 0]
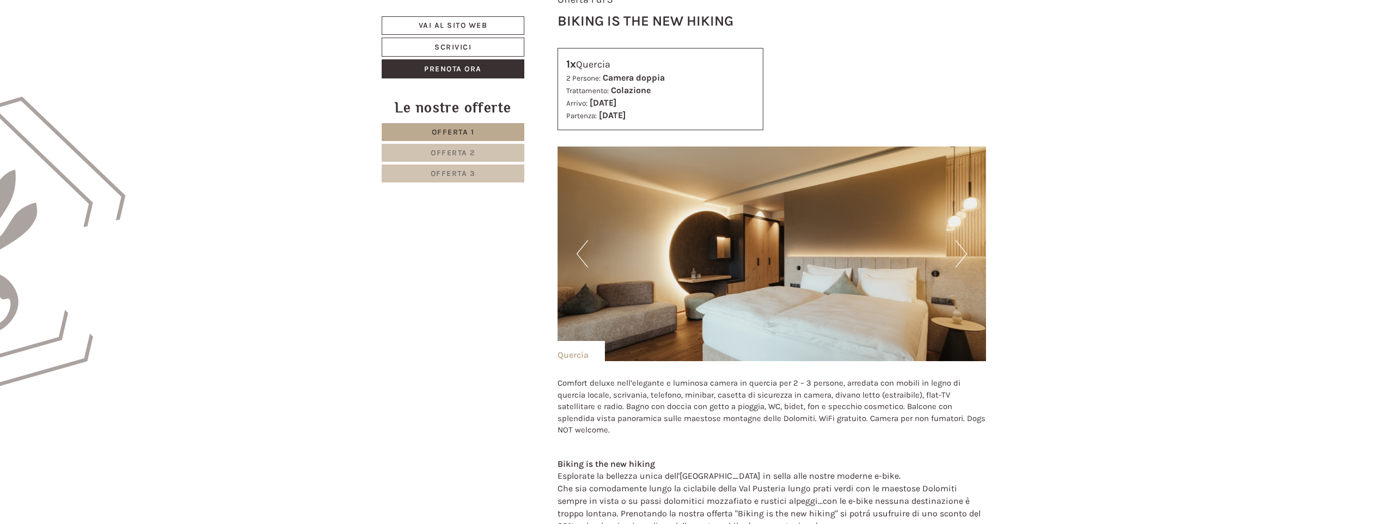
click at [961, 255] on button "Next" at bounding box center [960, 253] width 11 height 27
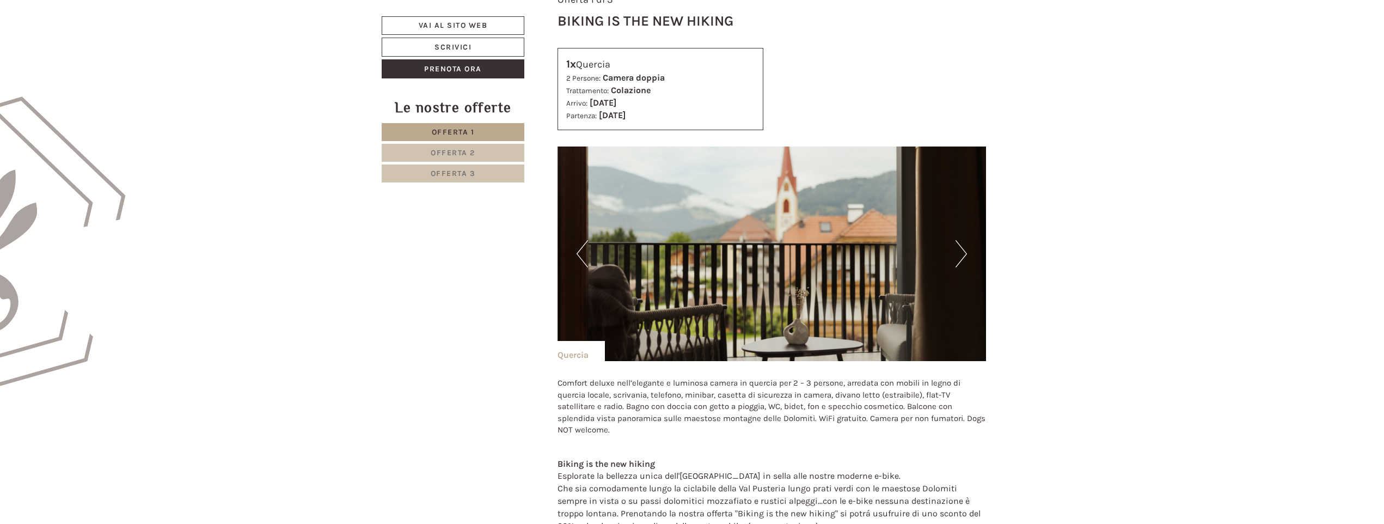
click at [961, 255] on button "Next" at bounding box center [960, 253] width 11 height 27
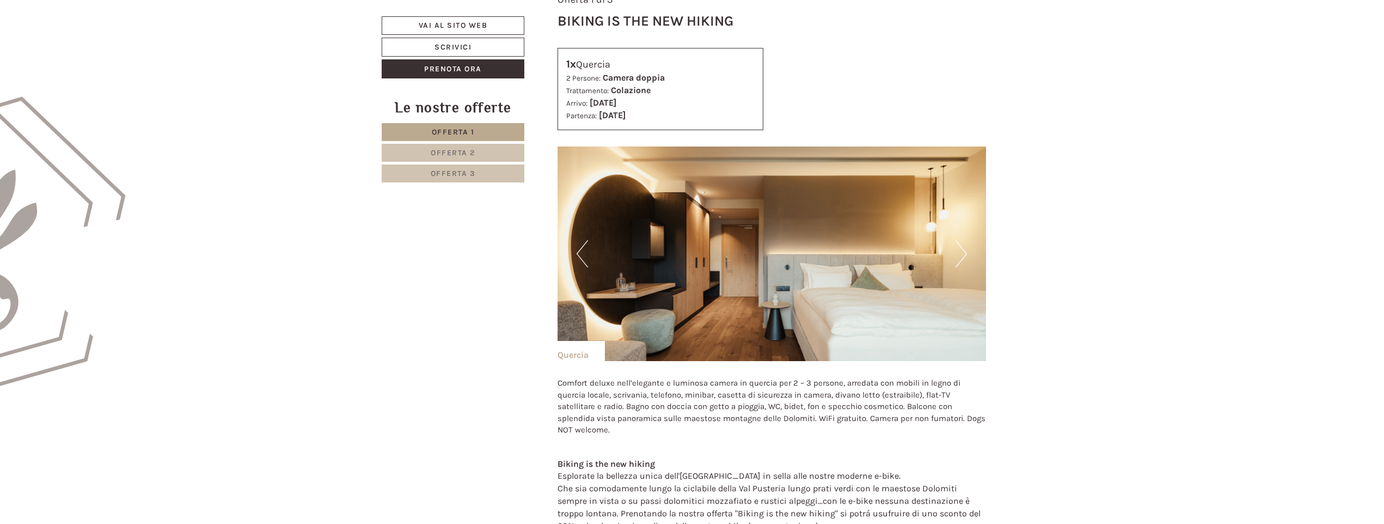
click at [961, 255] on button "Next" at bounding box center [960, 253] width 11 height 27
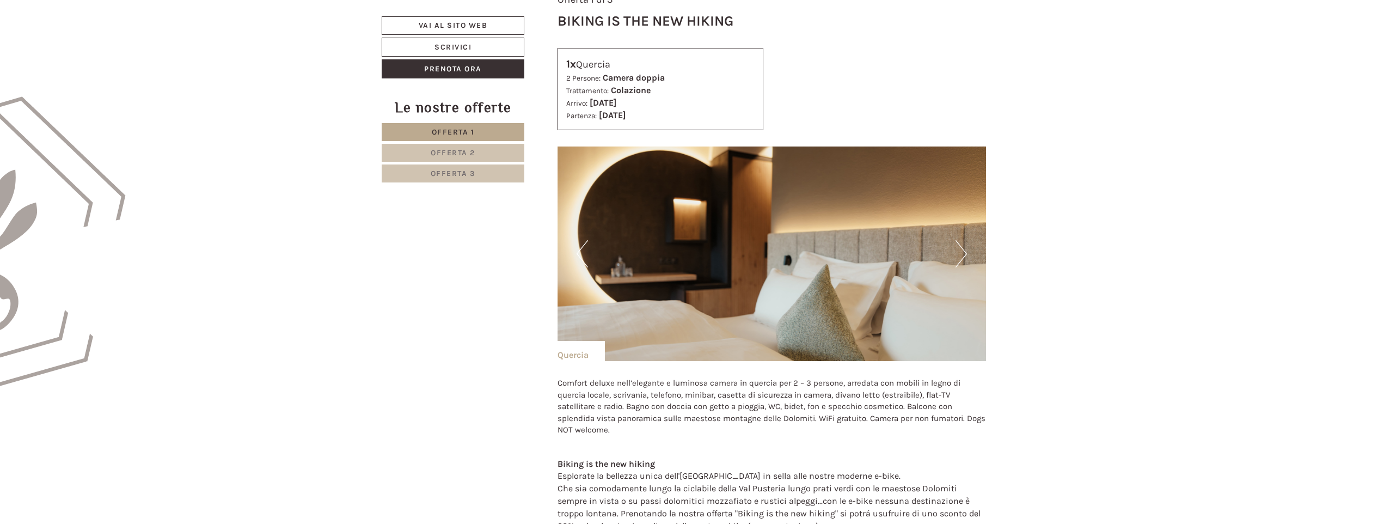
click at [961, 255] on button "Next" at bounding box center [960, 253] width 11 height 27
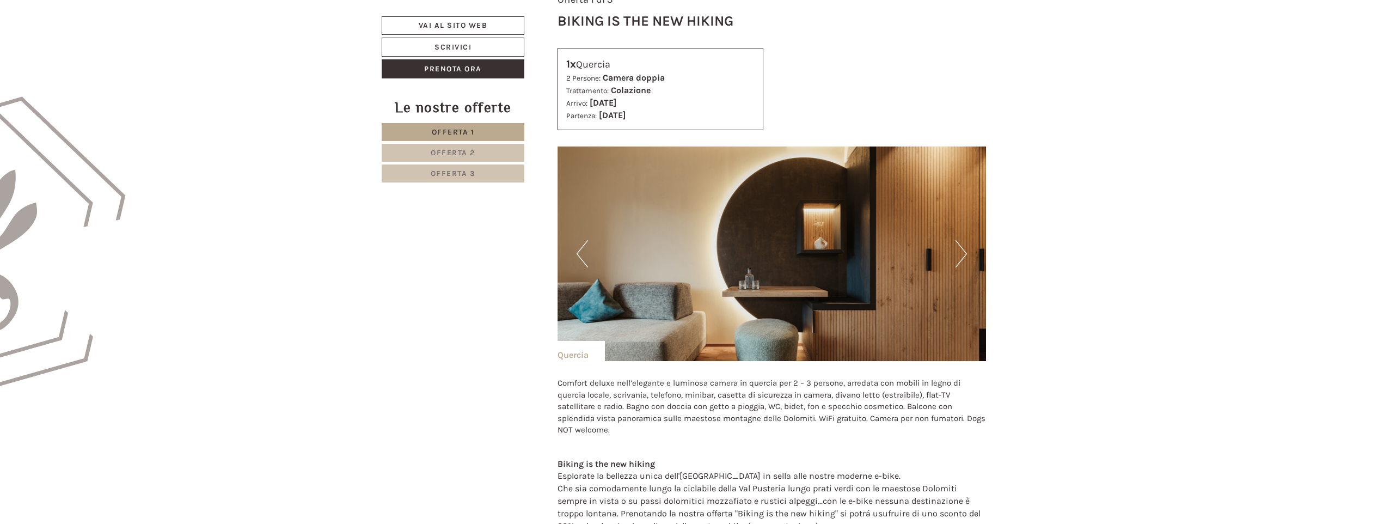
click at [961, 255] on button "Next" at bounding box center [960, 253] width 11 height 27
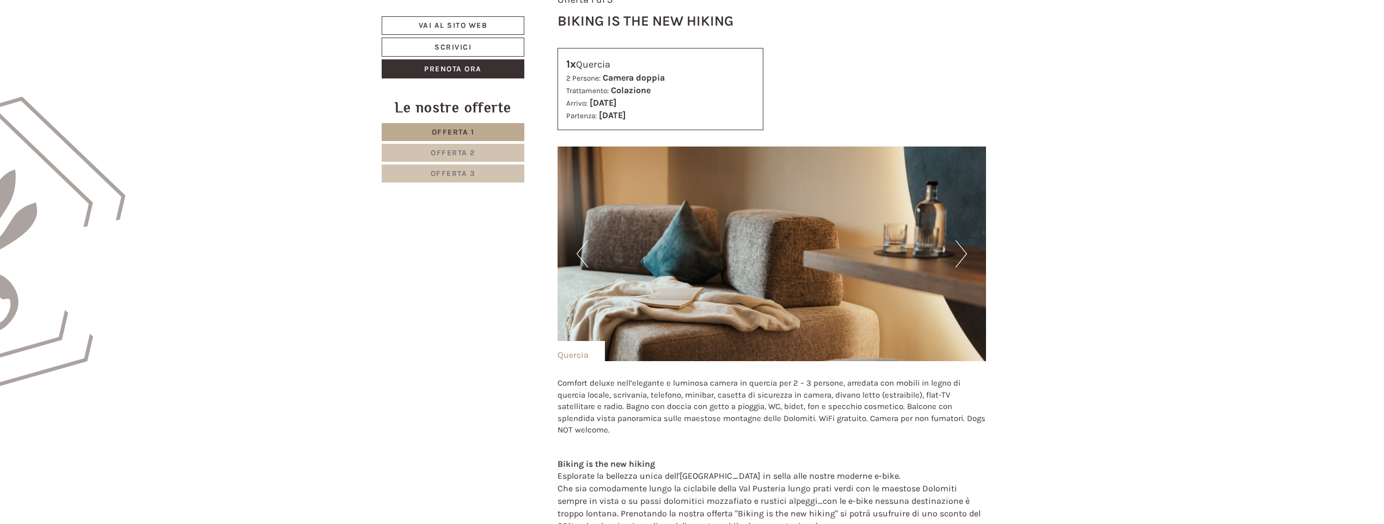
click at [961, 255] on button "Next" at bounding box center [960, 253] width 11 height 27
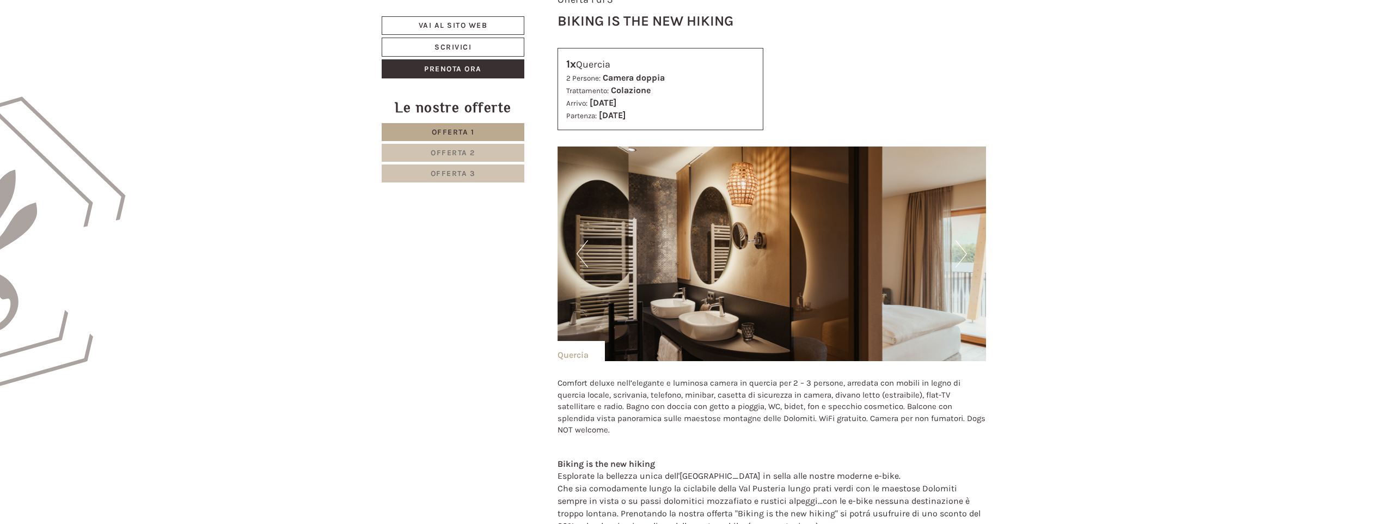
click at [962, 255] on button "Next" at bounding box center [960, 253] width 11 height 27
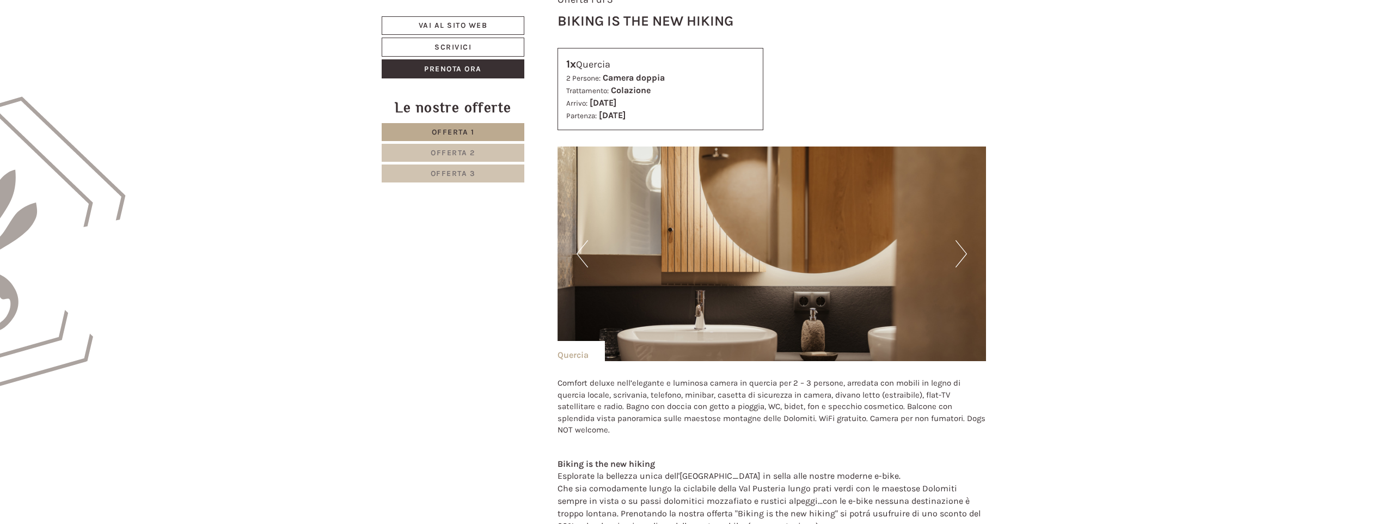
click at [962, 255] on button "Next" at bounding box center [960, 253] width 11 height 27
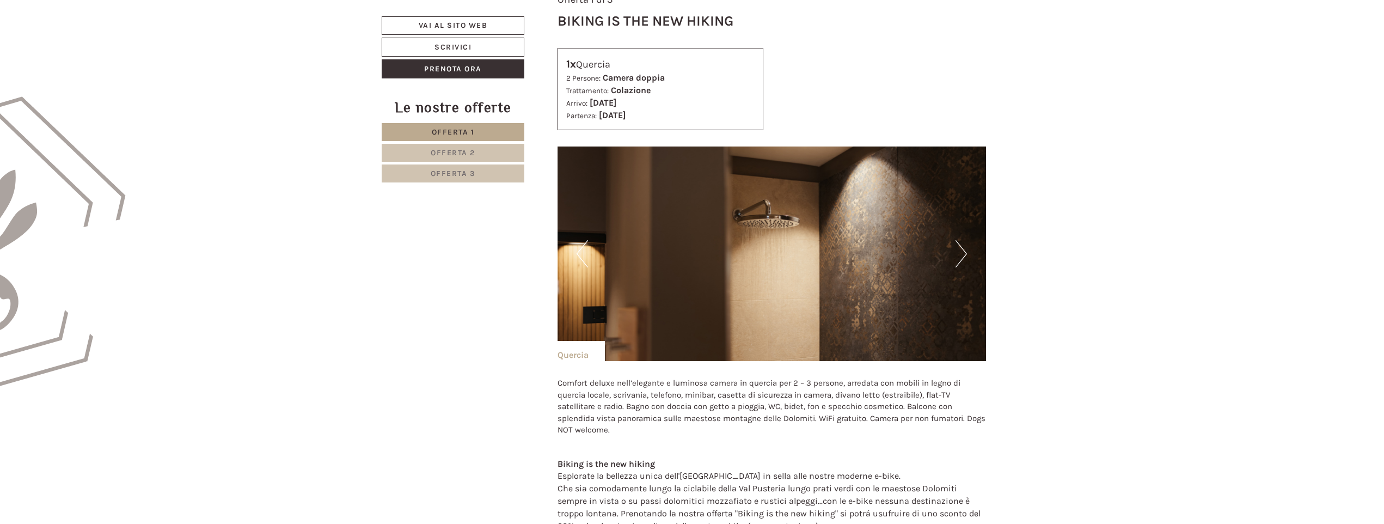
click at [962, 255] on button "Next" at bounding box center [960, 253] width 11 height 27
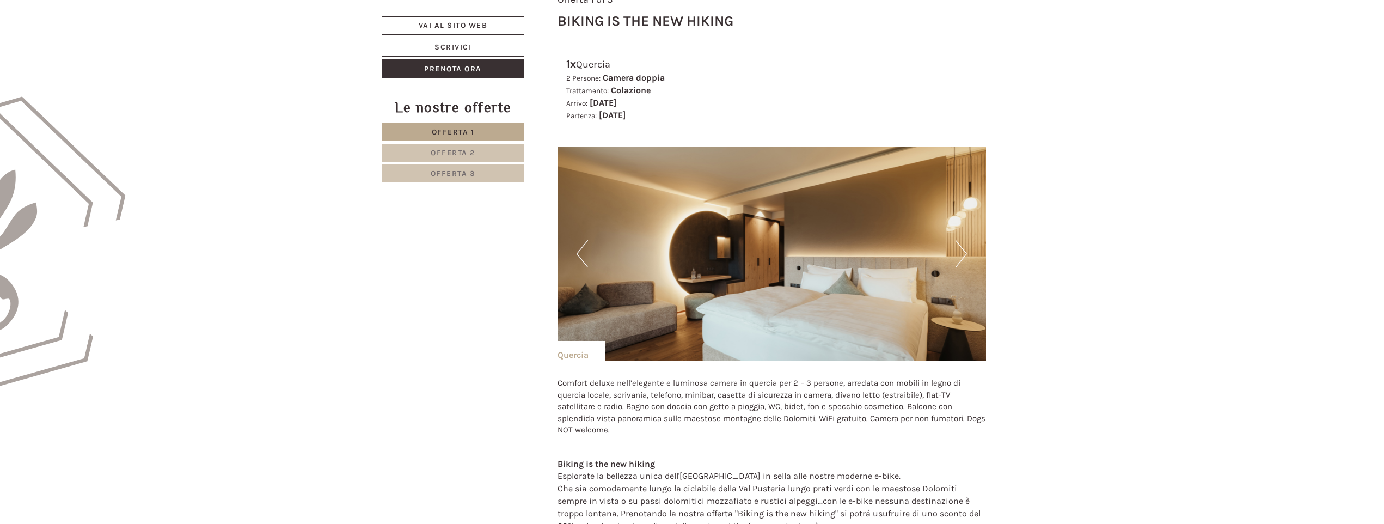
click at [962, 255] on button "Next" at bounding box center [960, 253] width 11 height 27
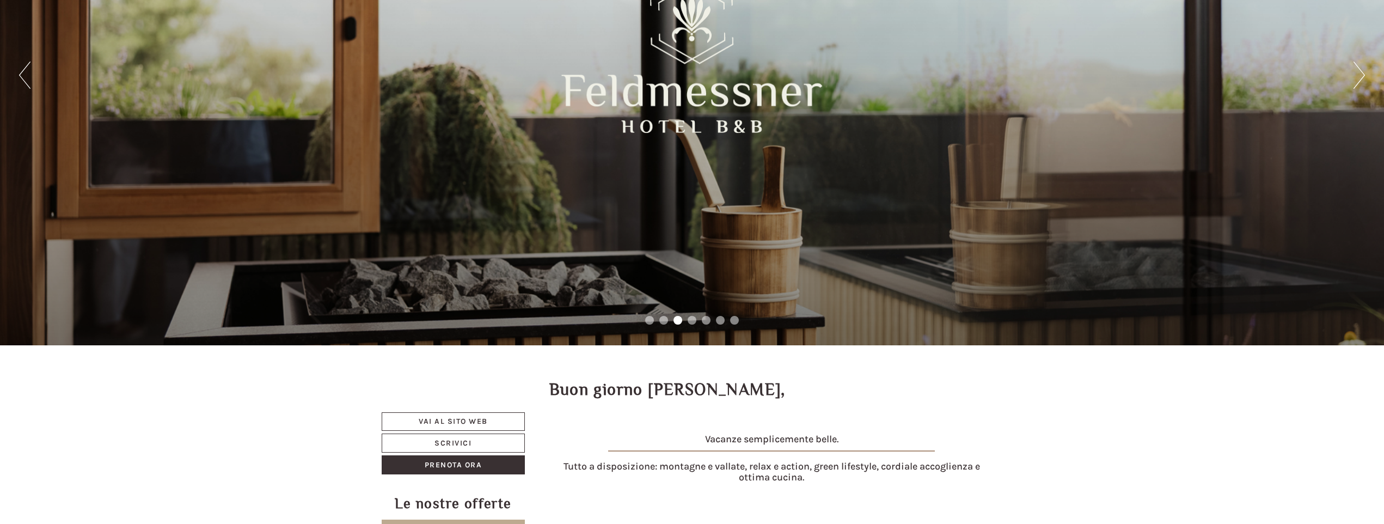
scroll to position [358, 0]
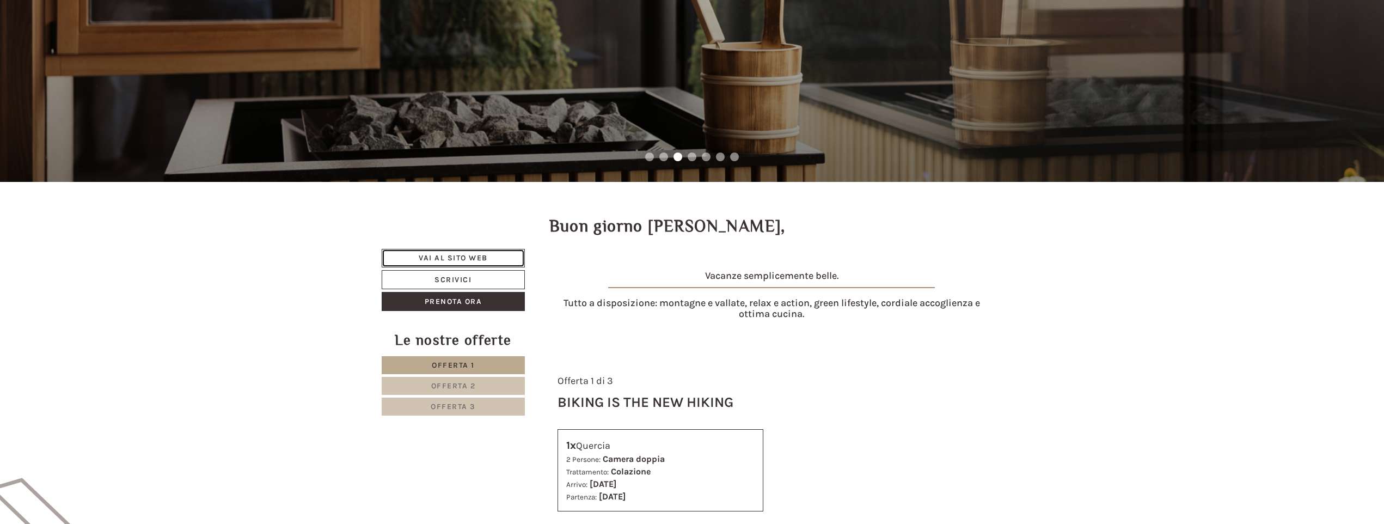
click at [475, 256] on link "Vai al sito web" at bounding box center [453, 258] width 143 height 19
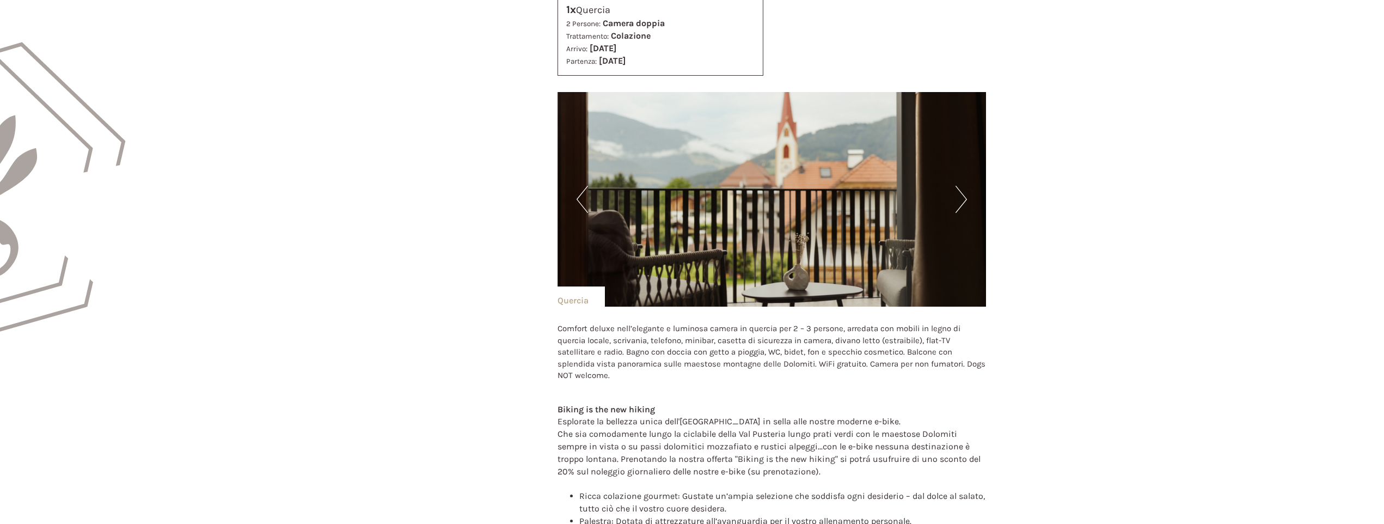
scroll to position [467, 0]
